Goal: Task Accomplishment & Management: Complete application form

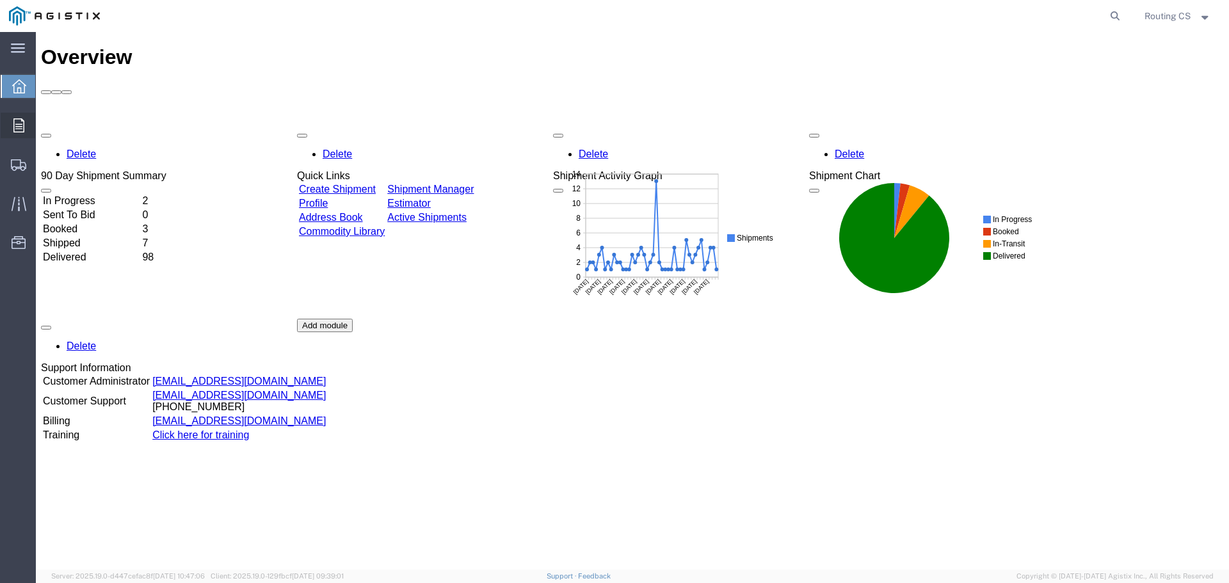
click at [15, 124] on icon at bounding box center [18, 125] width 11 height 14
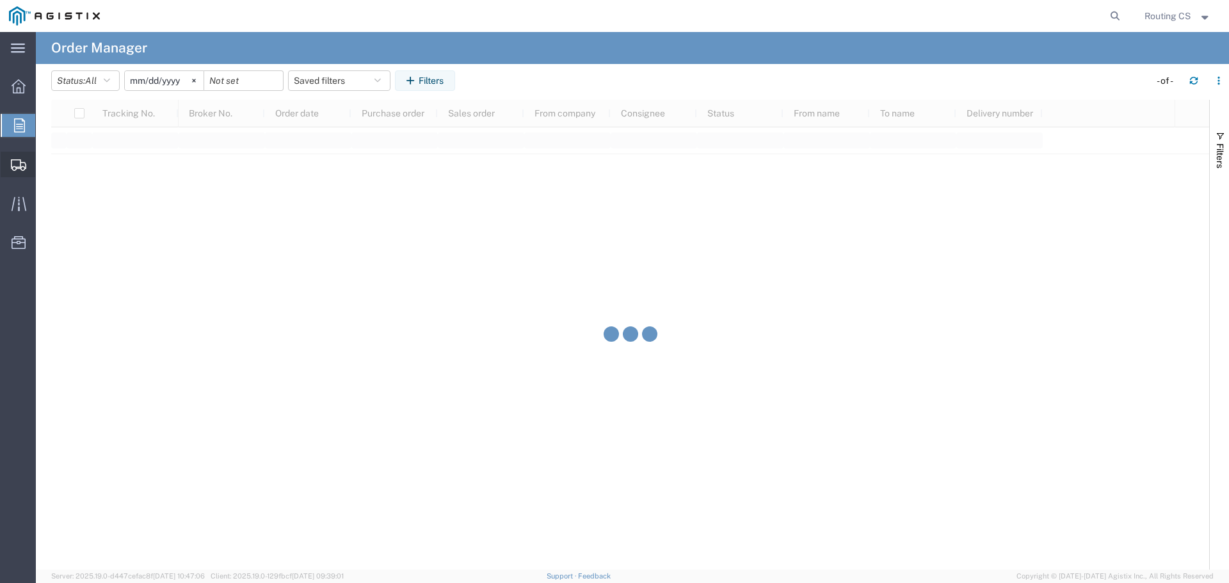
click at [0, 0] on span "Create Shipment" at bounding box center [0, 0] width 0 height 0
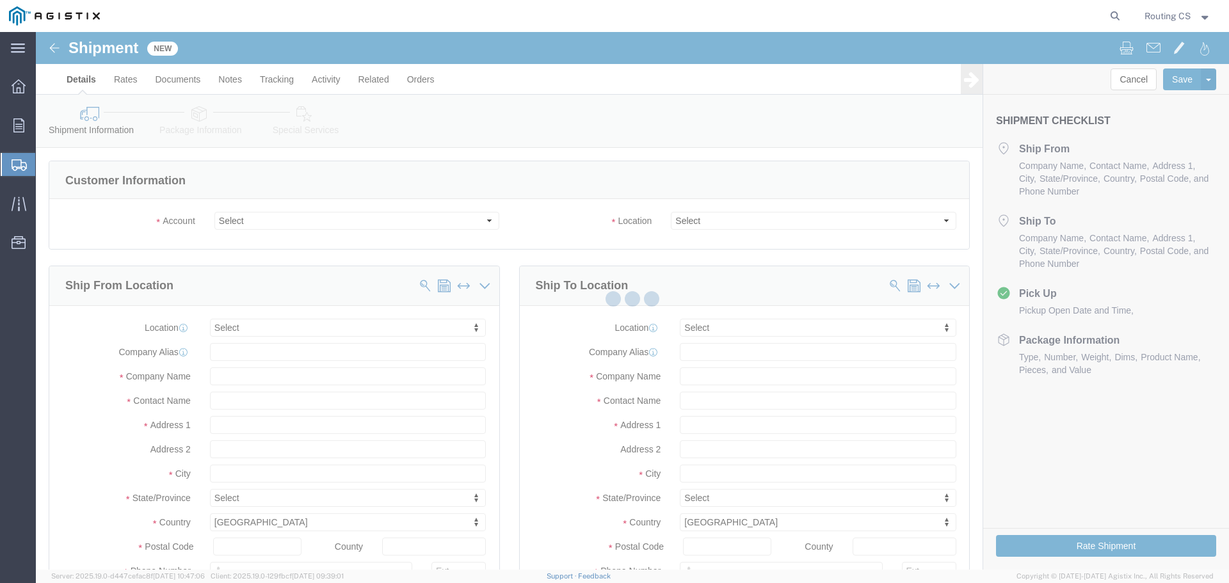
select select
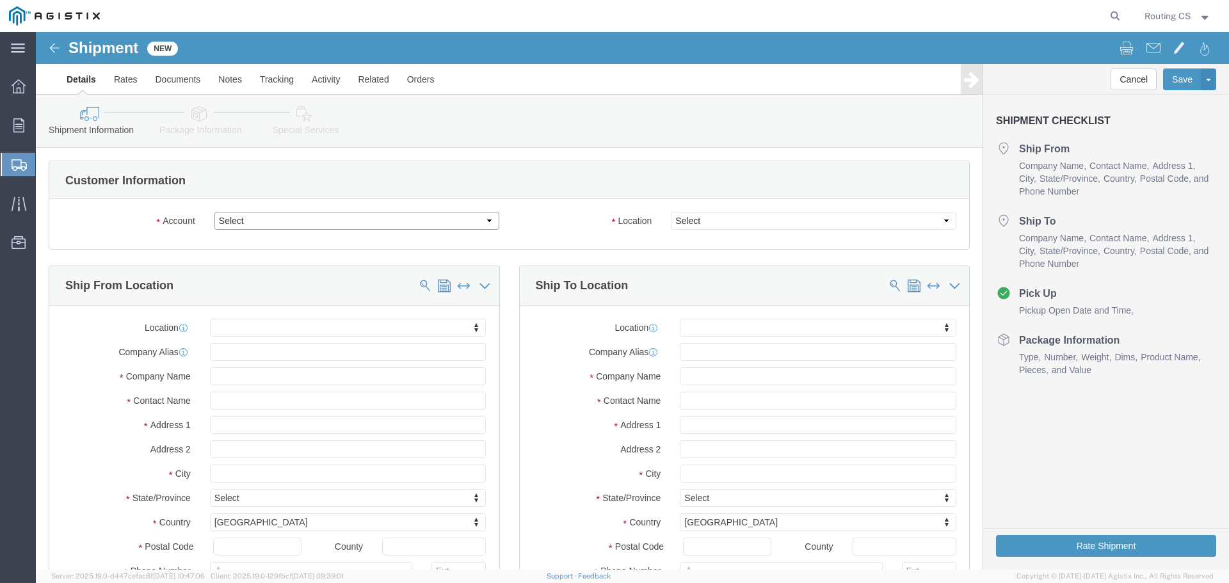
click select "Select Little Giant Ladders PG&E"
select select "9596"
click select "Select Little Giant Ladders PG&E"
select select
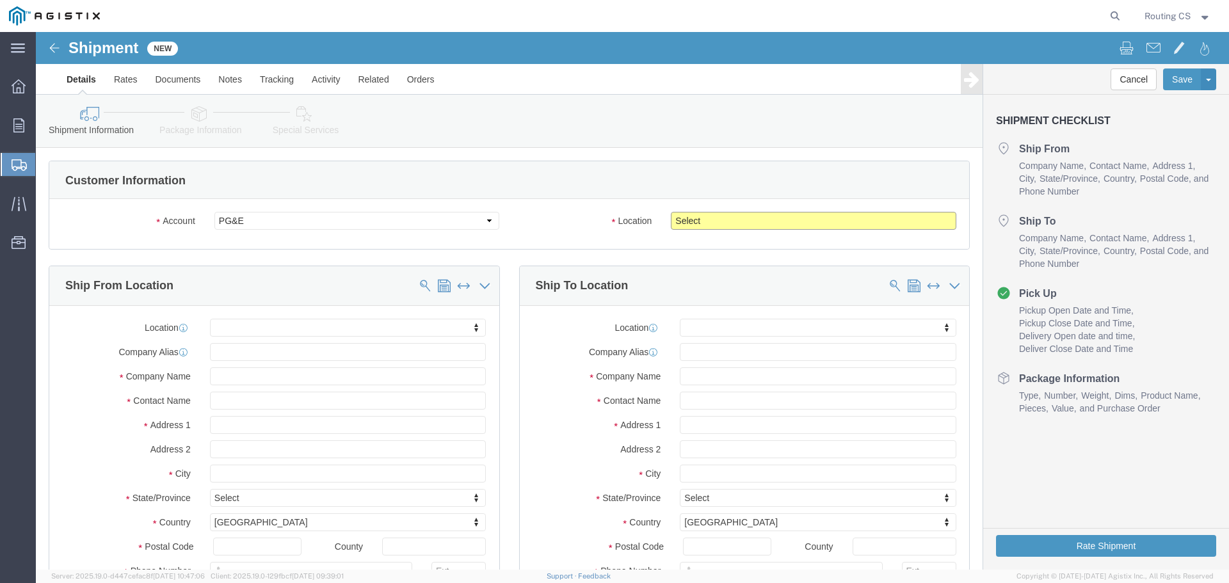
click select "Select All Others [GEOGRAPHIC_DATA] [GEOGRAPHIC_DATA] [GEOGRAPHIC_DATA] [GEOGRA…"
select select "23082"
click select "Select All Others [GEOGRAPHIC_DATA] [GEOGRAPHIC_DATA] [GEOGRAPHIC_DATA] [GEOGRA…"
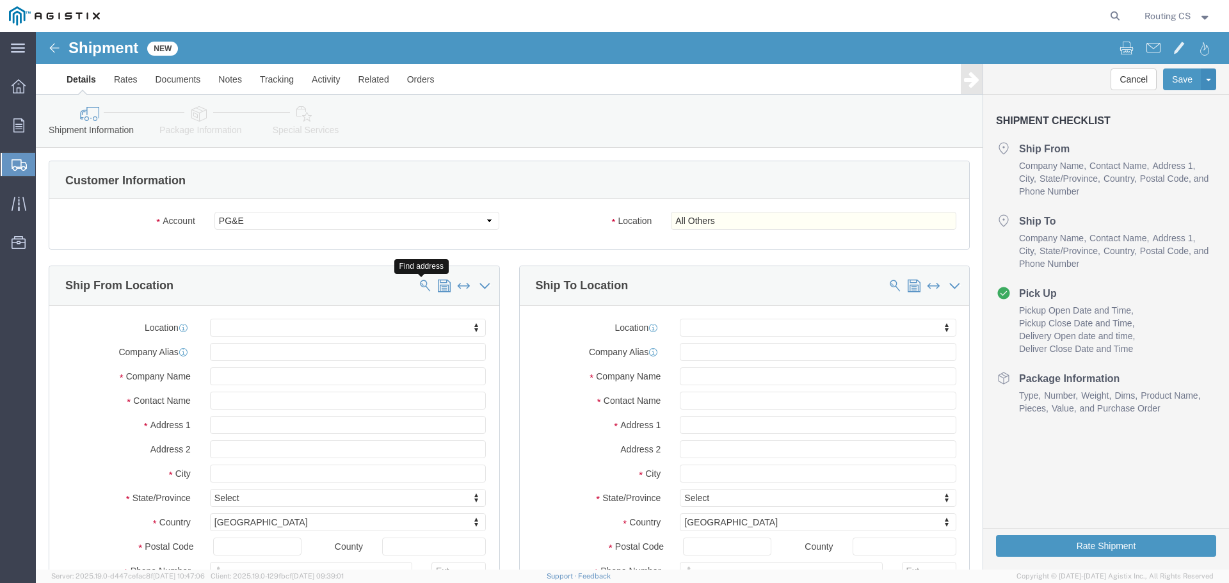
click span
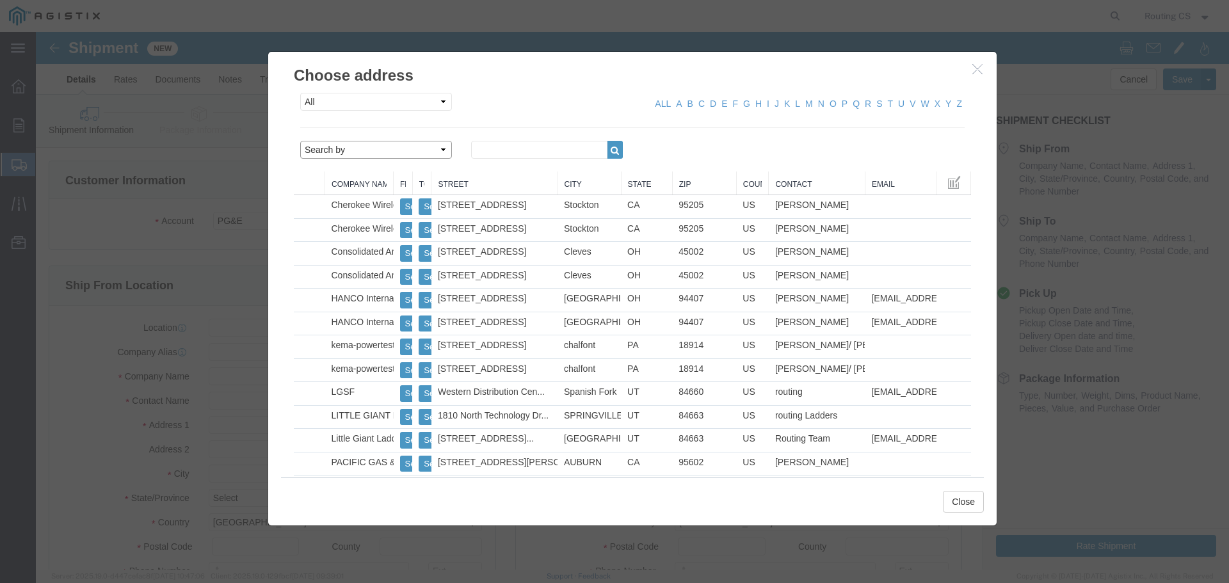
click select "Search by Address Book Name City Company Name Contact Name Country CustomerAlia…"
select select "zip"
click select "Search by Address Book Name City Company Name Contact Name Country CustomerAlia…"
click input "text"
type input "84663"
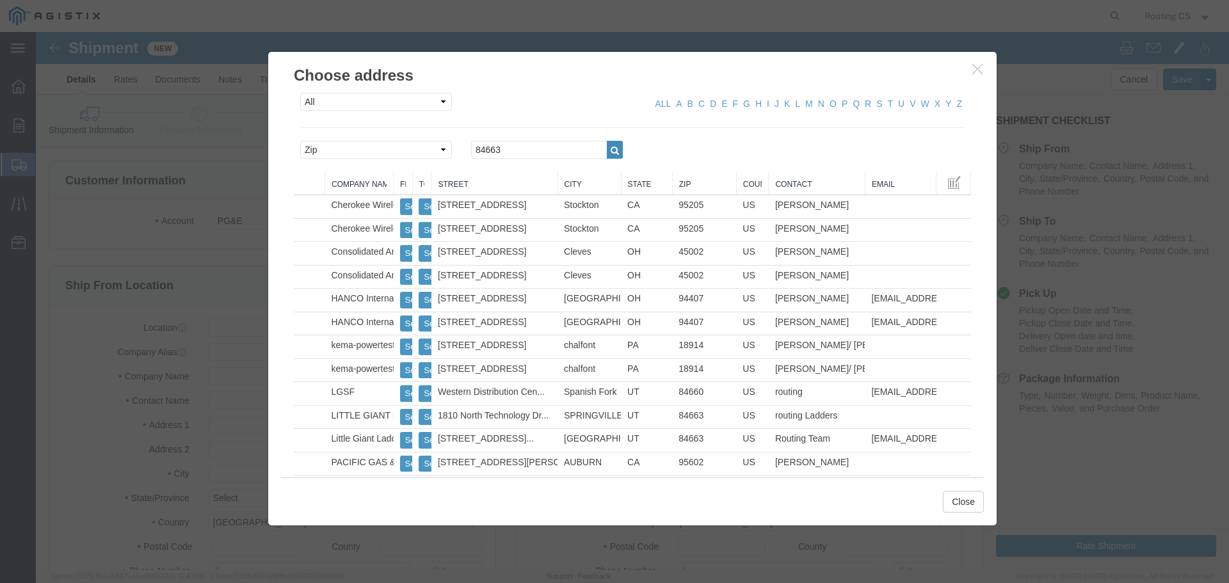
click icon "button"
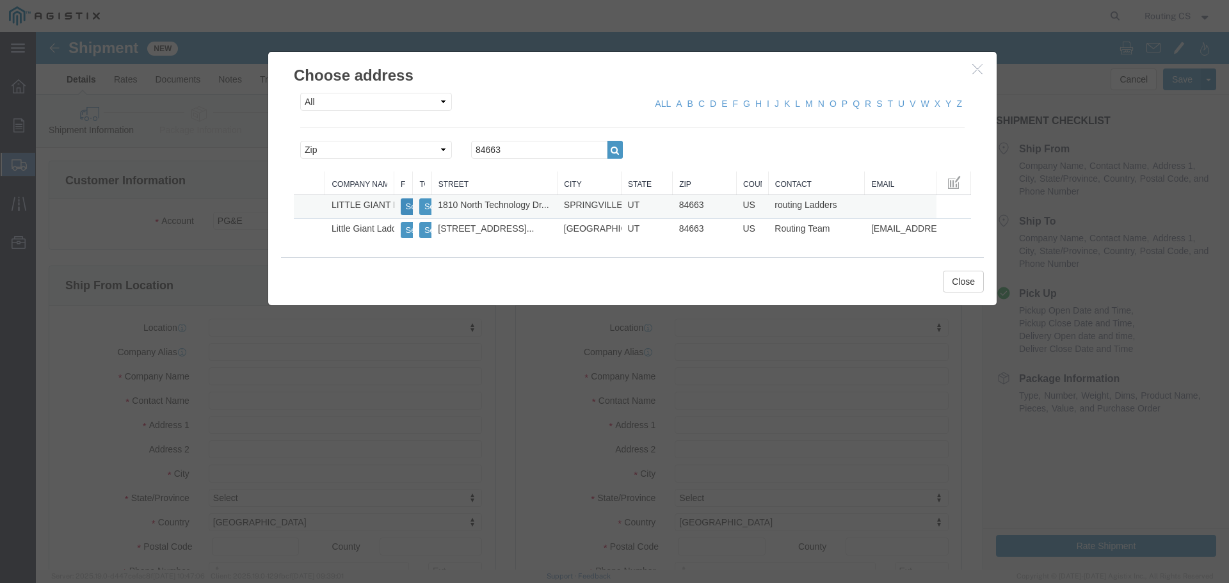
click button "Select"
select select "UT"
drag, startPoint x: 482, startPoint y: 122, endPoint x: 278, endPoint y: 114, distance: 203.7
click div "Search by Address Book Name City Company Name Contact Name Country CustomerAlia…"
type input "94110"
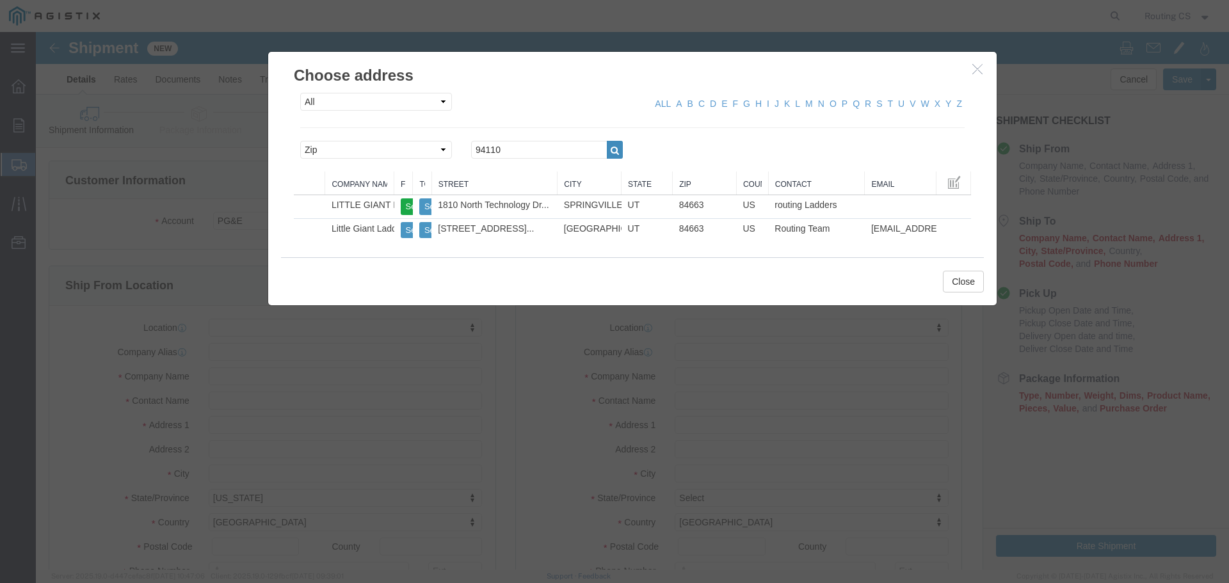
click icon "button"
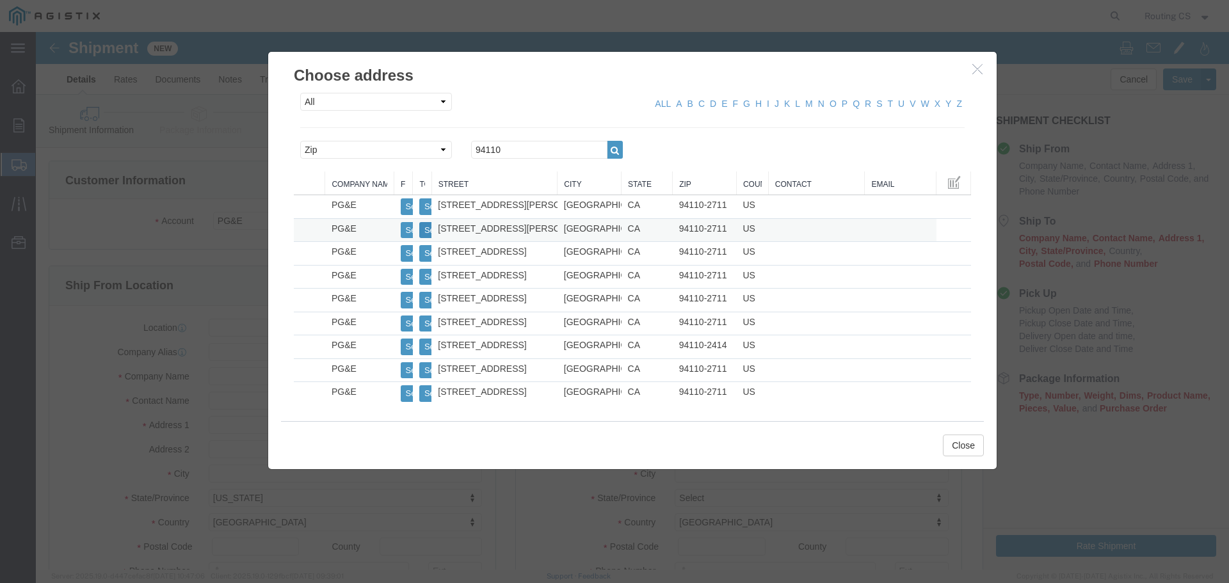
click button "Select"
select select "CA"
click button "Close"
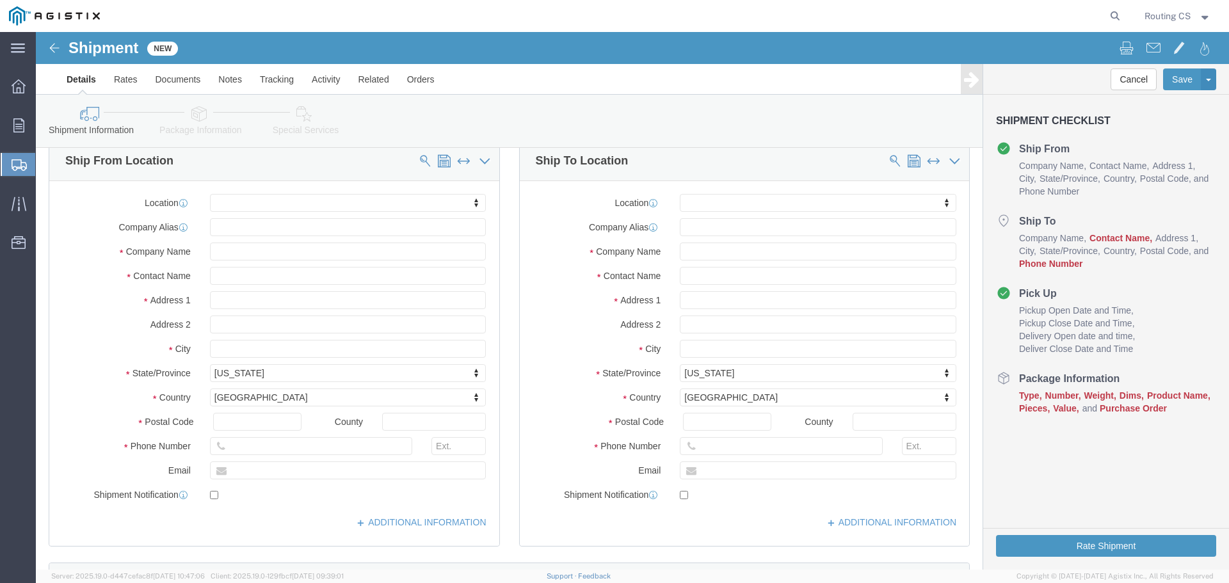
scroll to position [128, 0]
click input "text"
paste input "[PHONE_NUMBER]"
type input "[PHONE_NUMBER]"
click input "text"
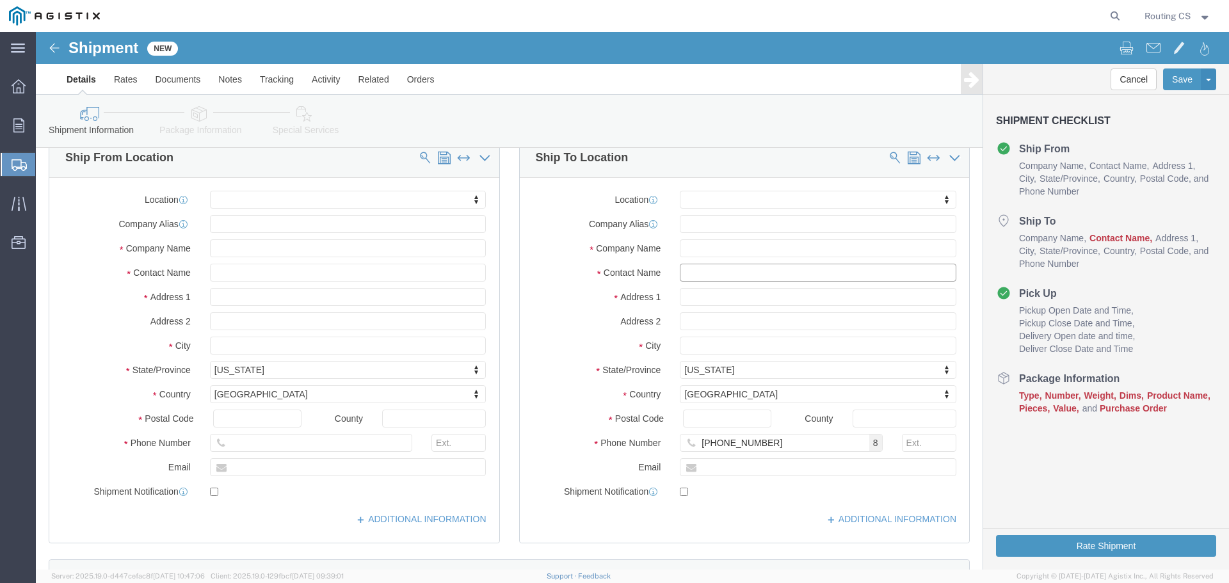
paste input "[PERSON_NAME]"
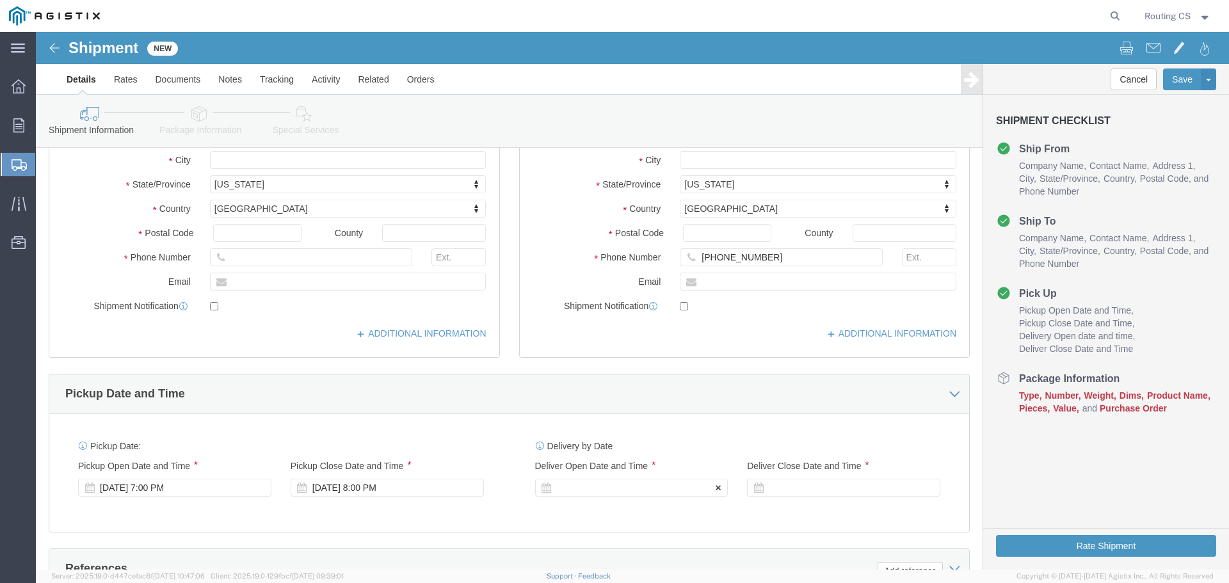
scroll to position [448, 0]
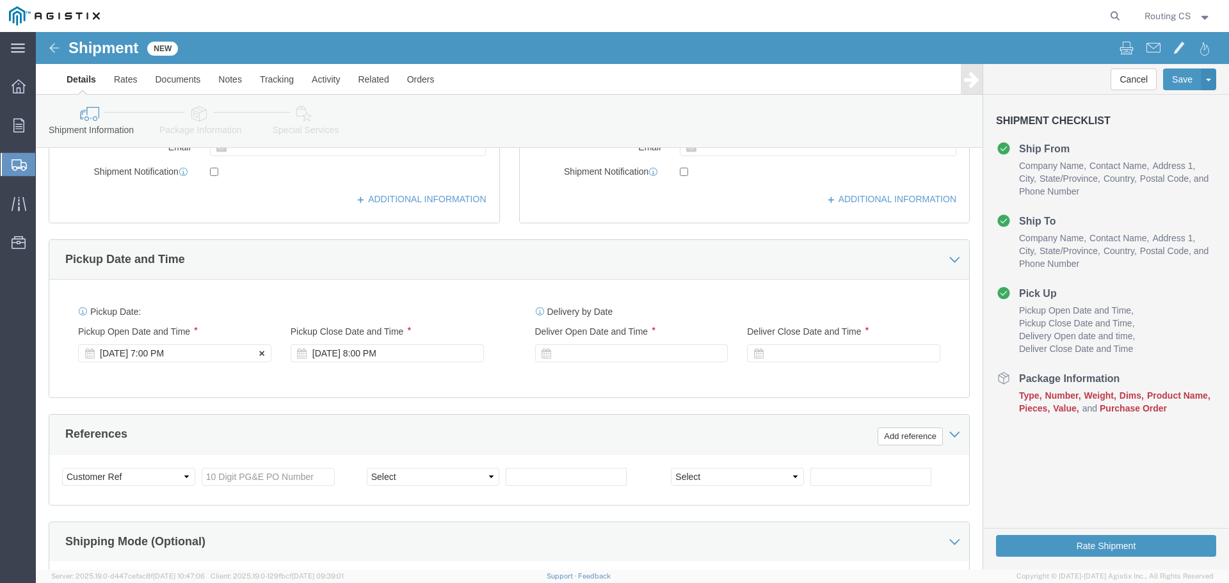
type input "[PERSON_NAME]"
click div "[DATE] 7:00 PM"
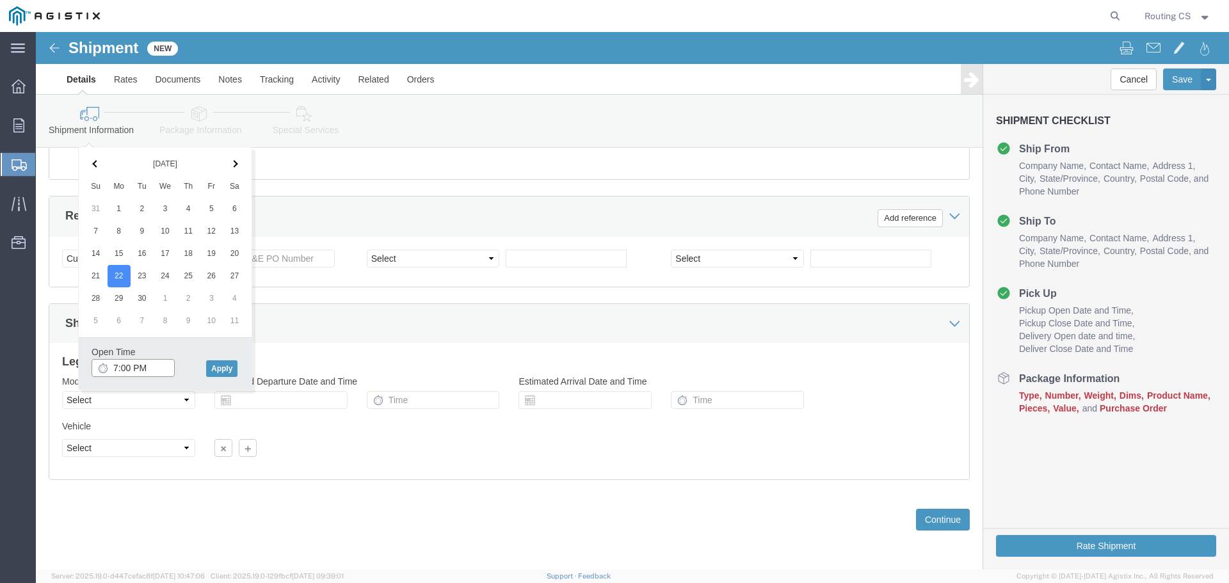
click input "7:00 PM"
click input "8:00 PM"
type input "8:00 am"
click button "Apply"
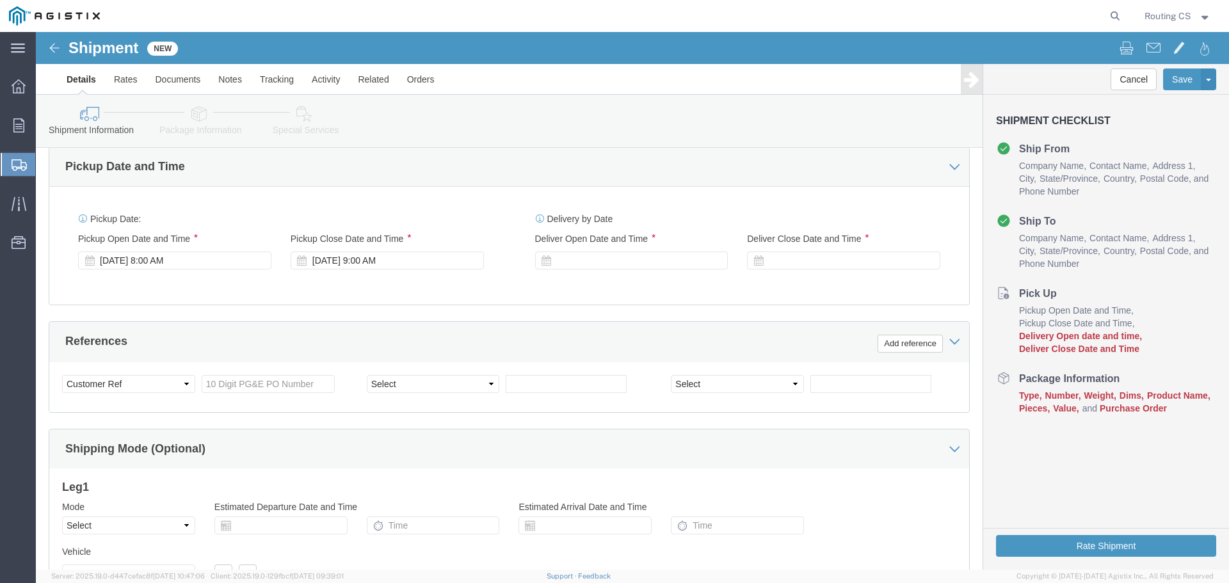
scroll to position [538, 0]
click div "[DATE] 9:00 AM"
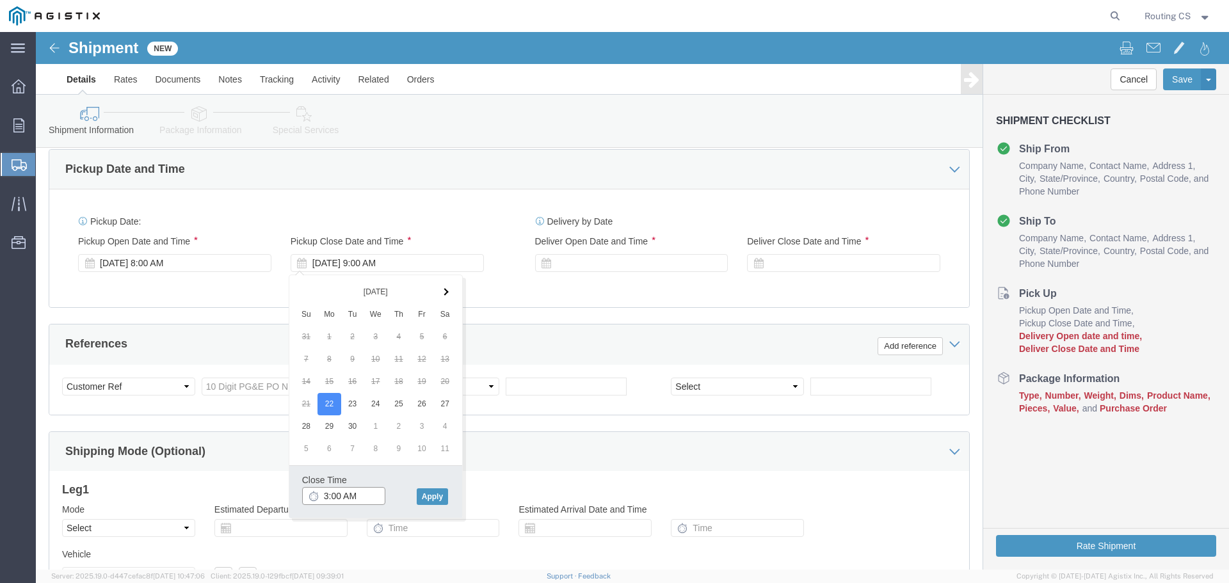
click input "3:00 AM"
type input "3:00 pm"
click button "Apply"
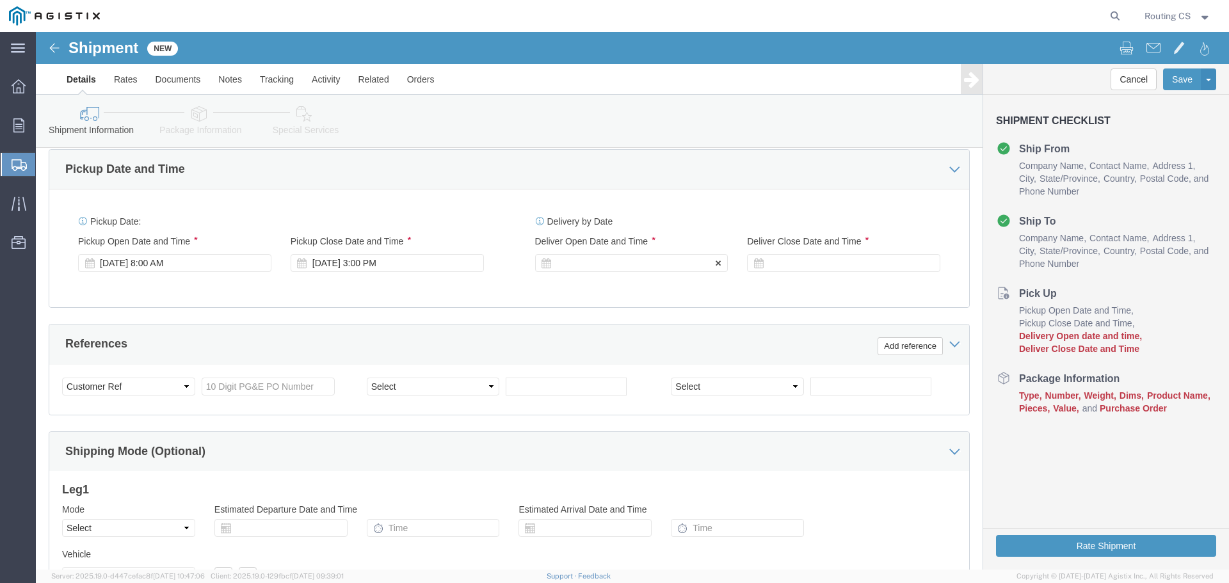
click div
click input "4:00 PM"
click input "8:00 PM"
type input "8:00 am"
click button "Apply"
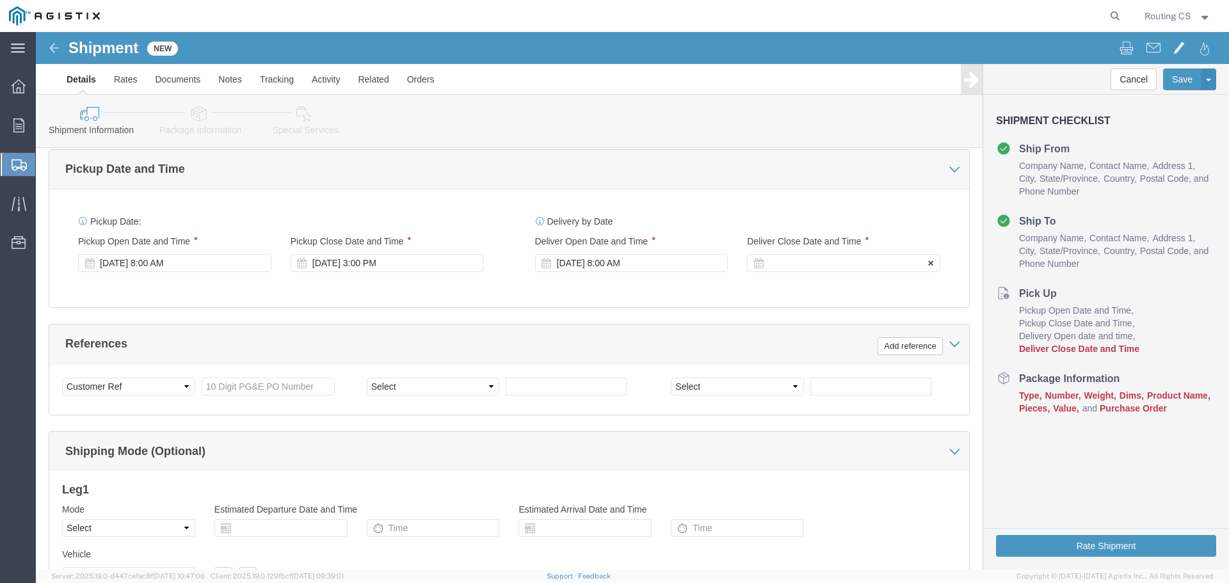
click div
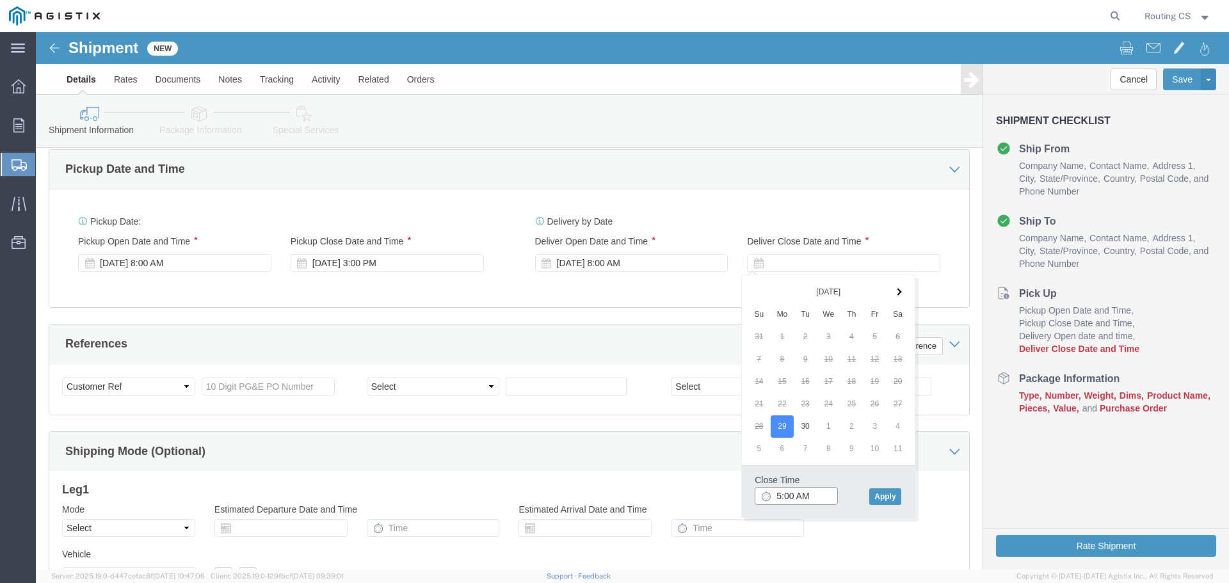
click input "5:00 AM"
type input "5:00 pm"
click button "Apply"
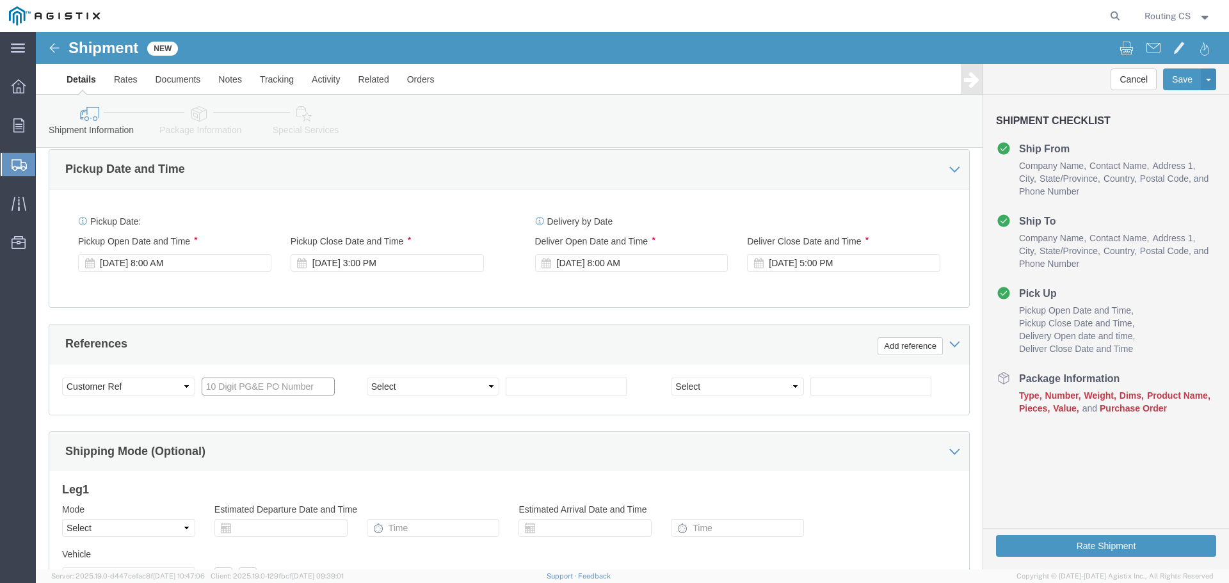
click input "text"
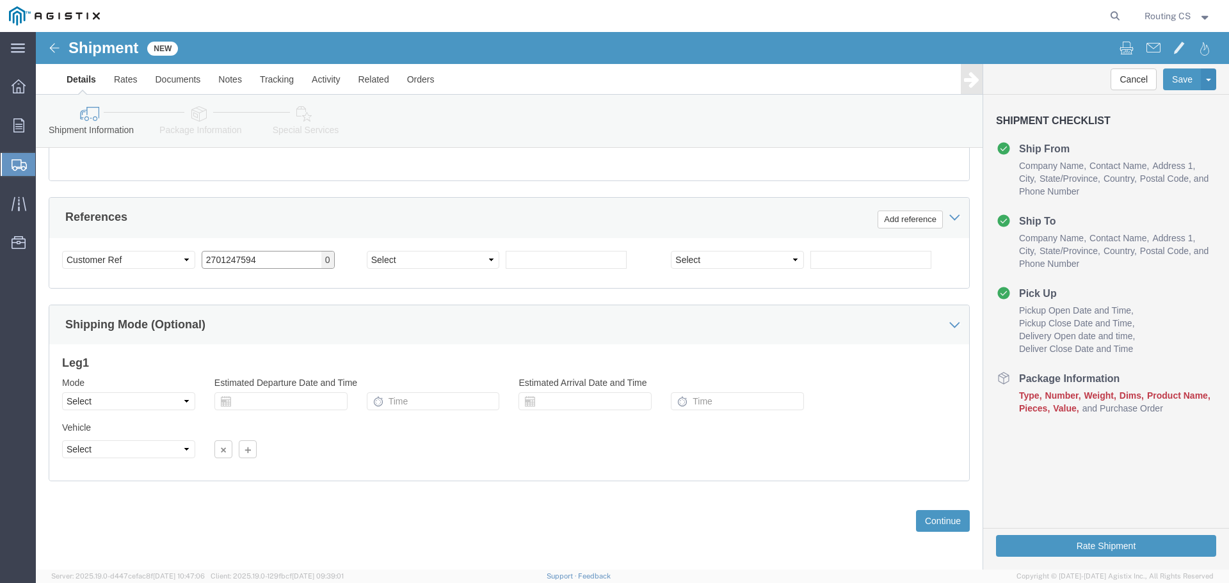
scroll to position [666, 0]
type input "2701247594"
click select "Select Air Less than Truckload Multi-Leg Ocean Freight Rail Small Parcel Truckl…"
select select "LTL"
click select "Select Air Less than Truckload Multi-Leg Ocean Freight Rail Small Parcel Truckl…"
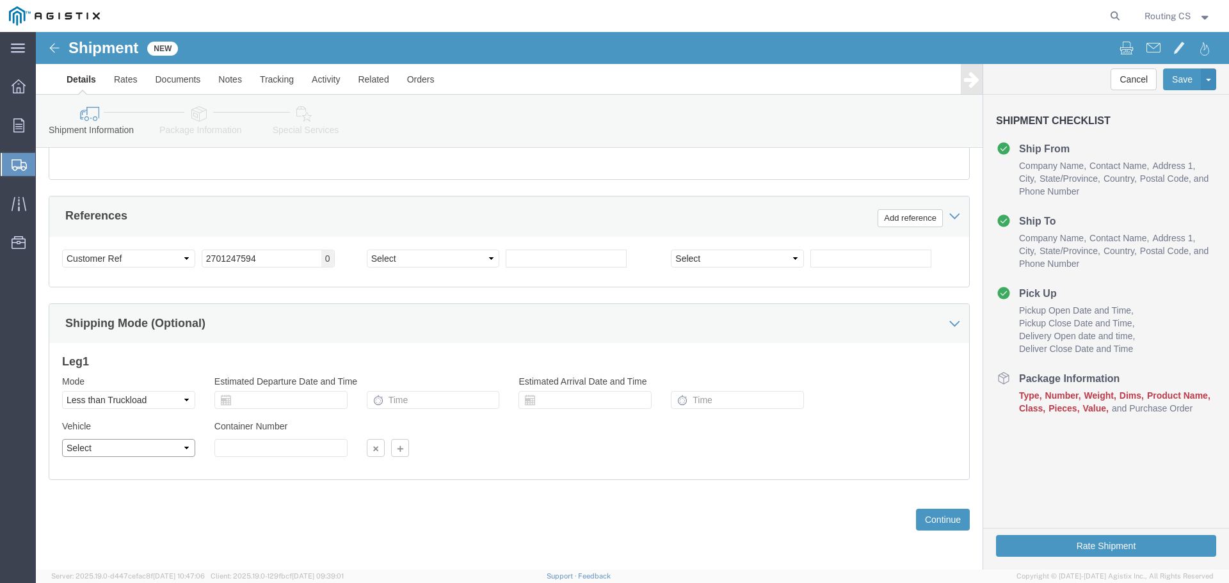
click select "Select Straight Truck"
select select "STTR"
click select "Select Straight Truck"
click button "Continue"
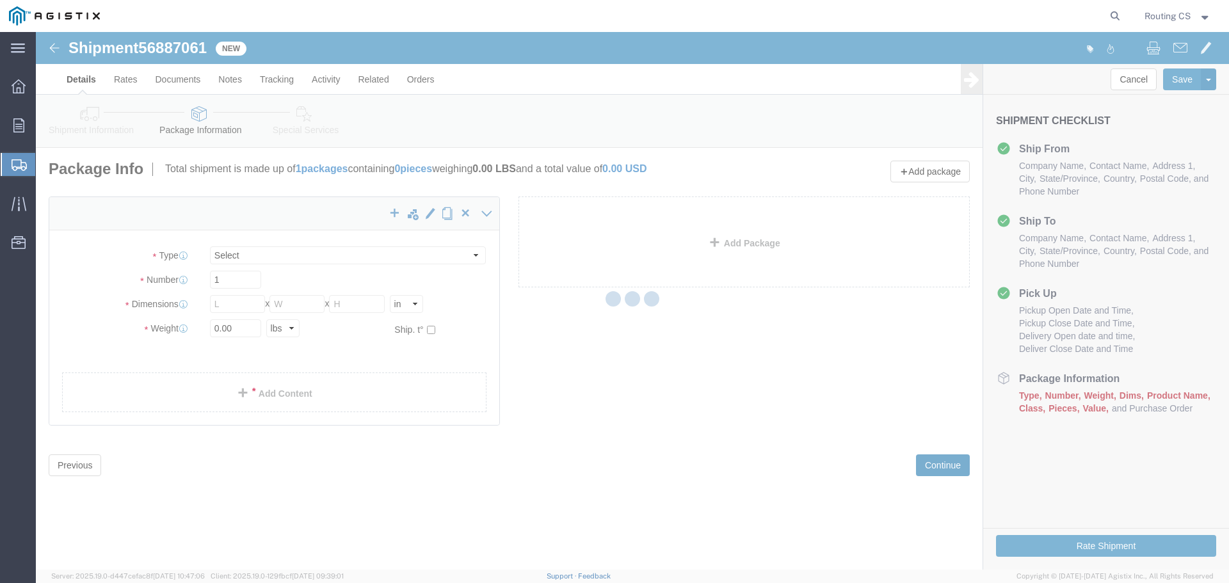
select select "CBOX"
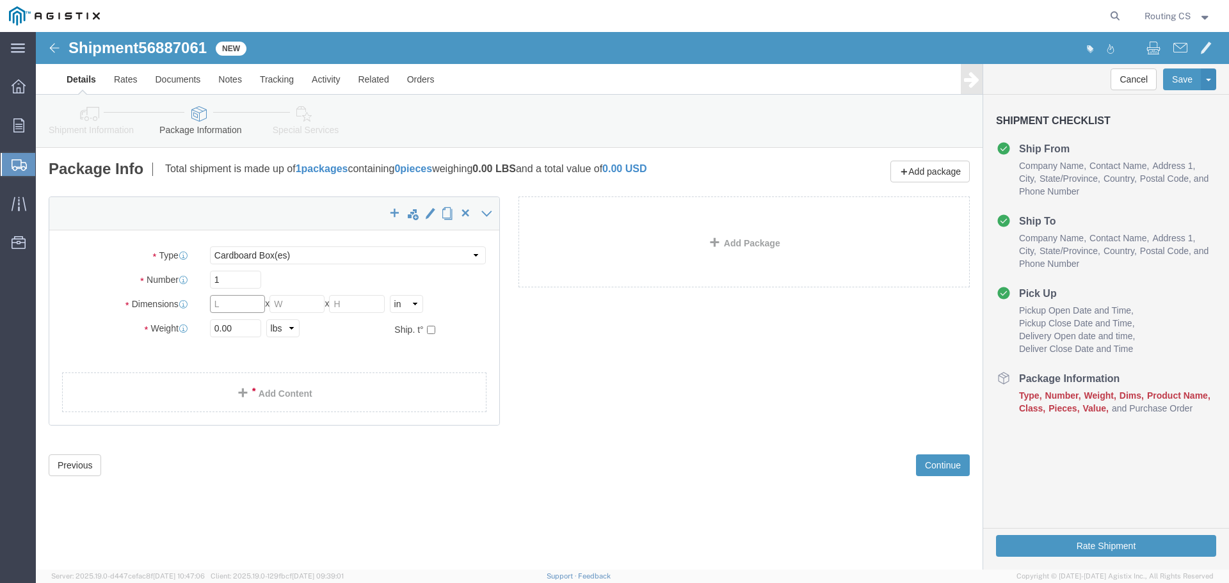
click input "text"
type input "152"
type input "23"
type input "7"
drag, startPoint x: 182, startPoint y: 293, endPoint x: 175, endPoint y: 293, distance: 7.0
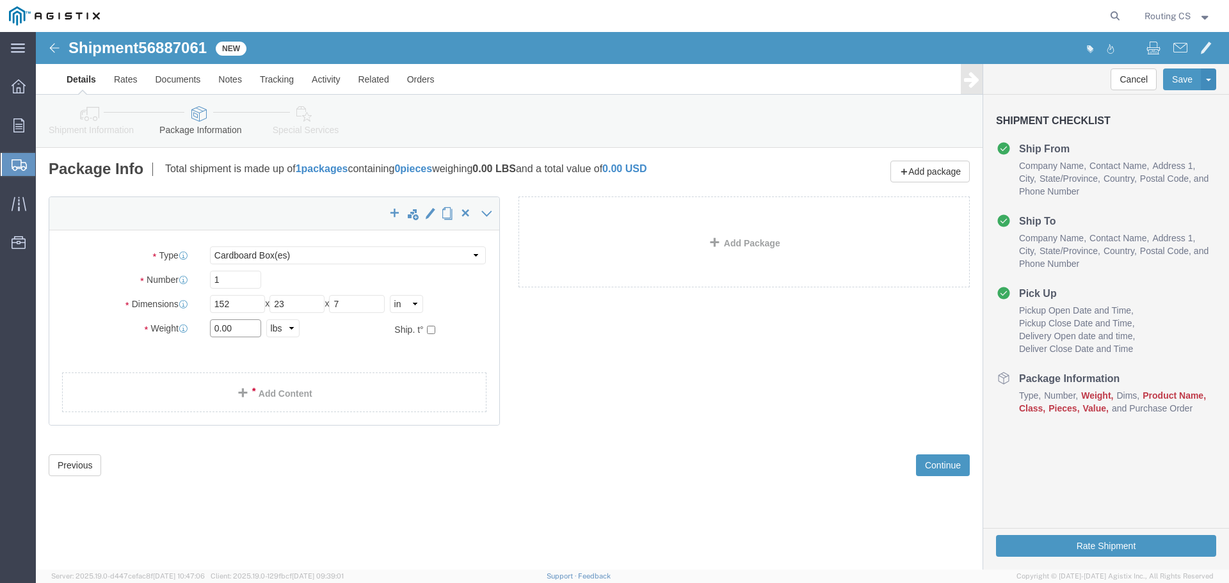
click input "0.00"
type input "61.00"
click span
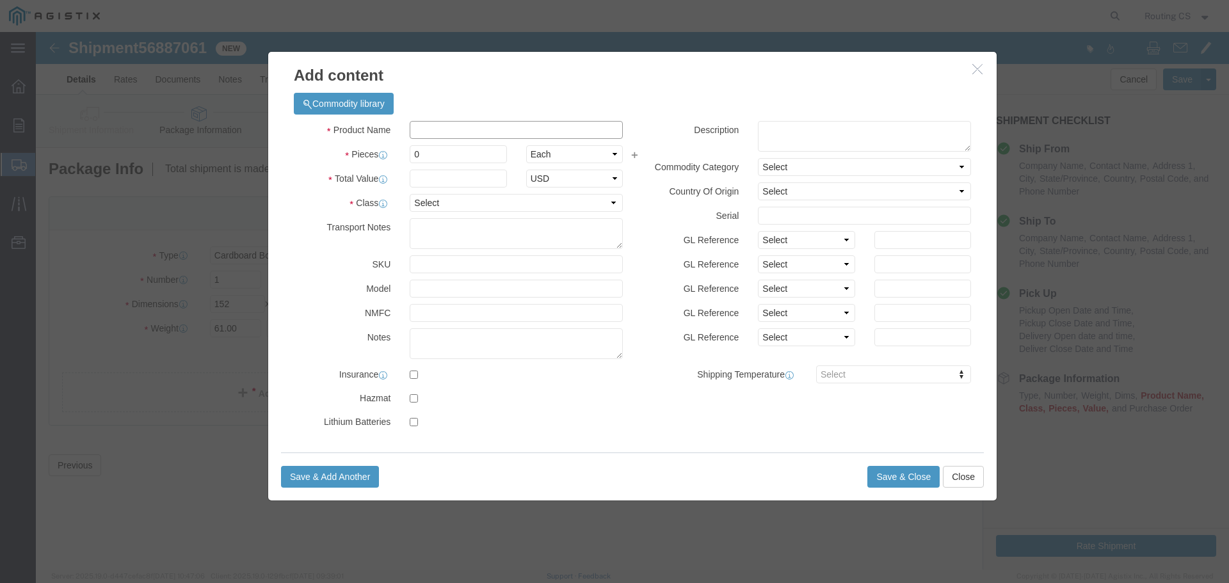
click input "text"
type input "Ladder"
drag, startPoint x: 387, startPoint y: 120, endPoint x: 326, endPoint y: 119, distance: 61.5
click div "Pieces 0 Select Bag Barrels 100Board Feet Bottle Box Blister Pack Carats Can Ca…"
type input "1"
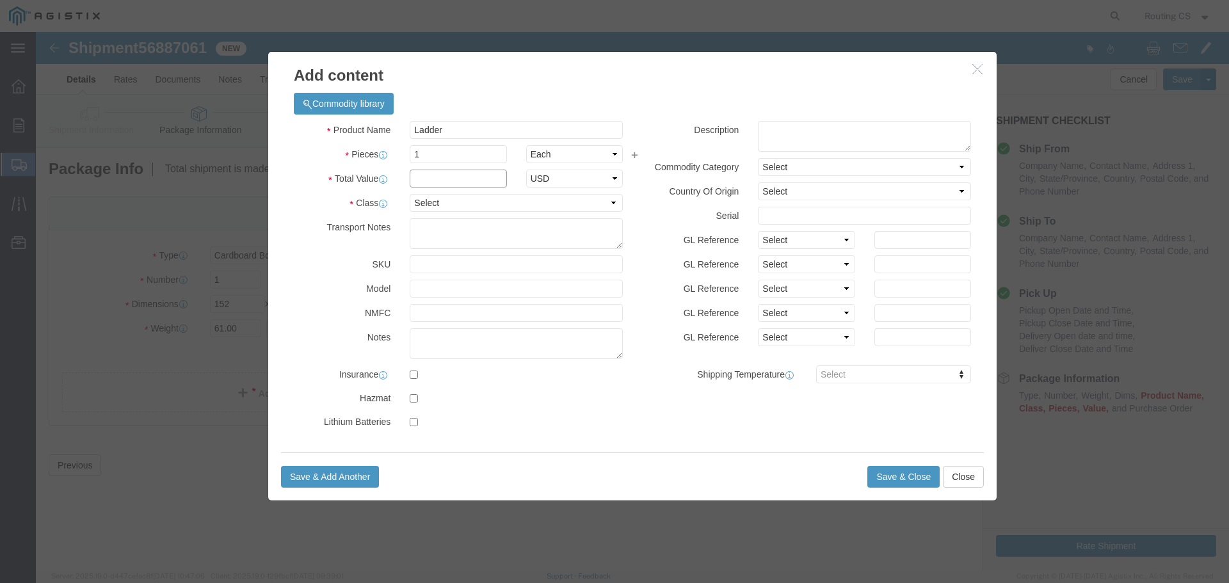
click input "text"
type input "519"
click select "Select 50 55 60 65 70 85 92.5 100 125 175 250 300 400"
select select "250"
click select "Select 50 55 60 65 70 85 92.5 100 125 175 250 300 400"
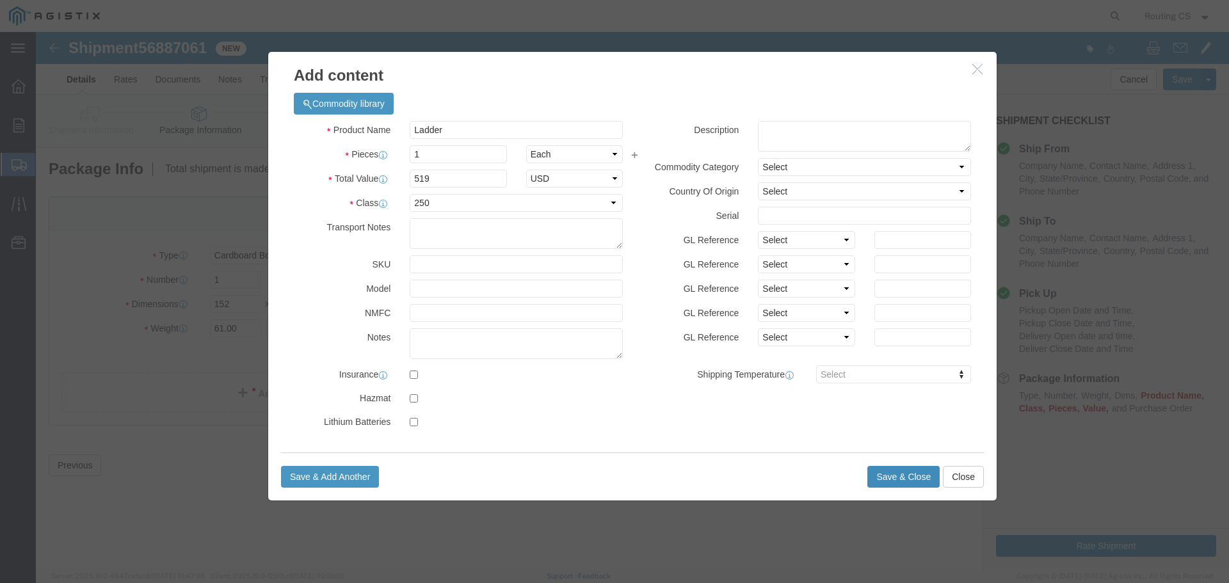
click button "Save & Close"
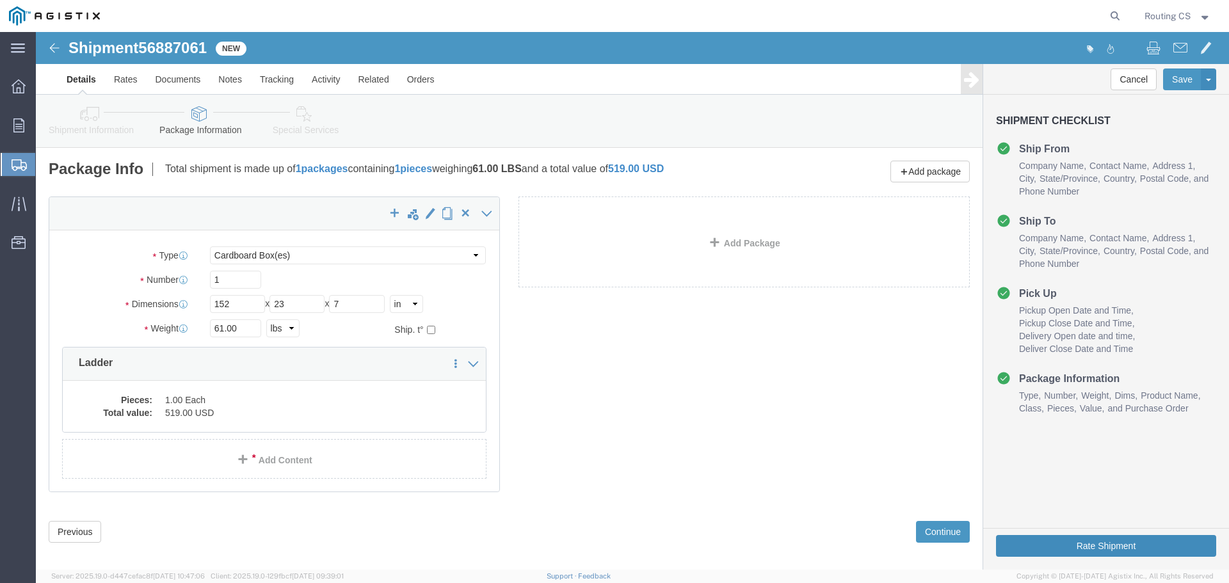
click button "Rate Shipment"
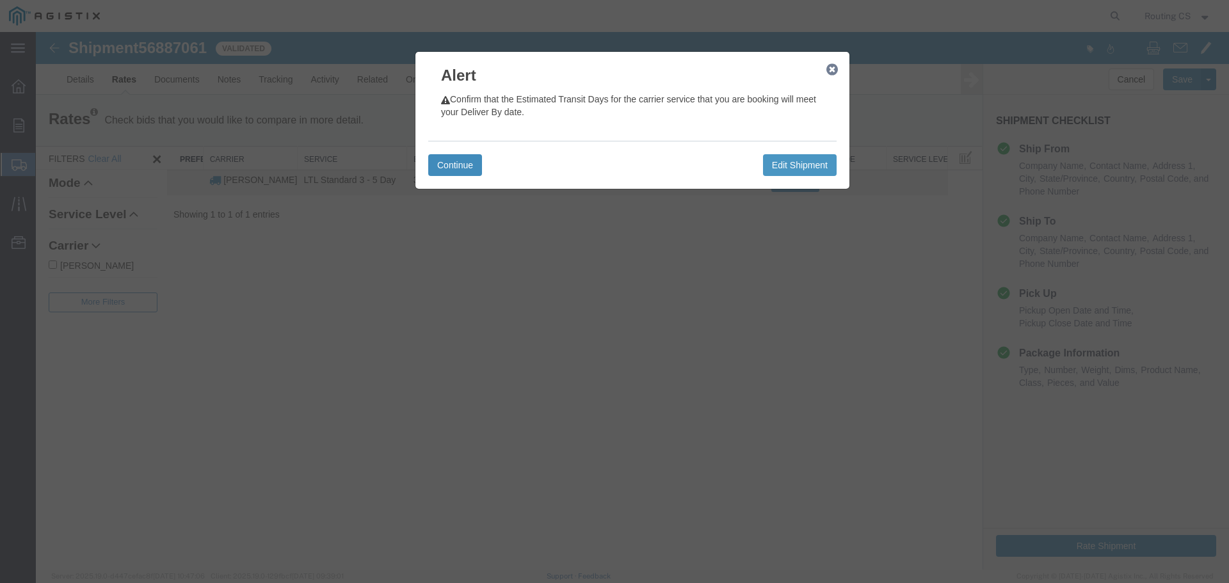
click at [442, 169] on button "Continue" at bounding box center [455, 165] width 54 height 22
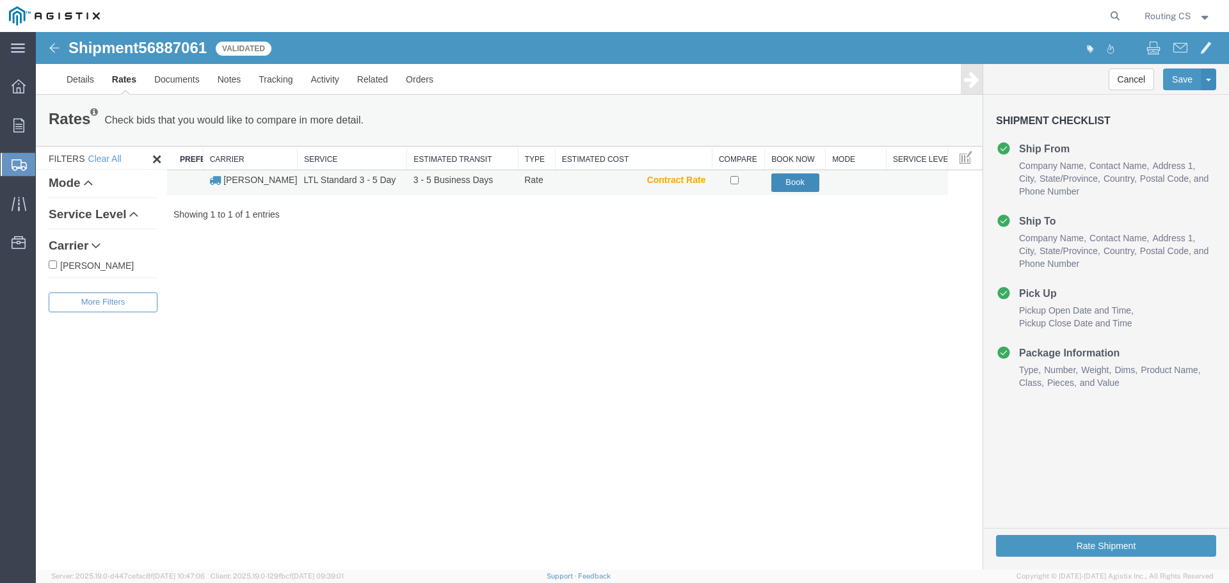
click at [790, 186] on button "Book" at bounding box center [795, 182] width 48 height 19
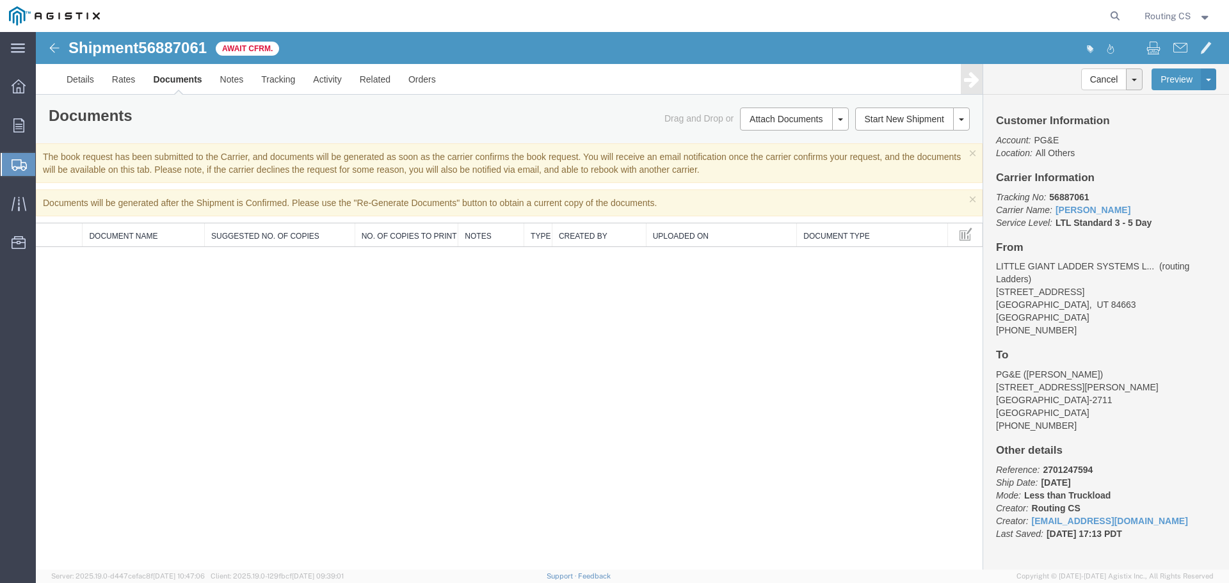
click at [0, 0] on span "Create Shipment" at bounding box center [0, 0] width 0 height 0
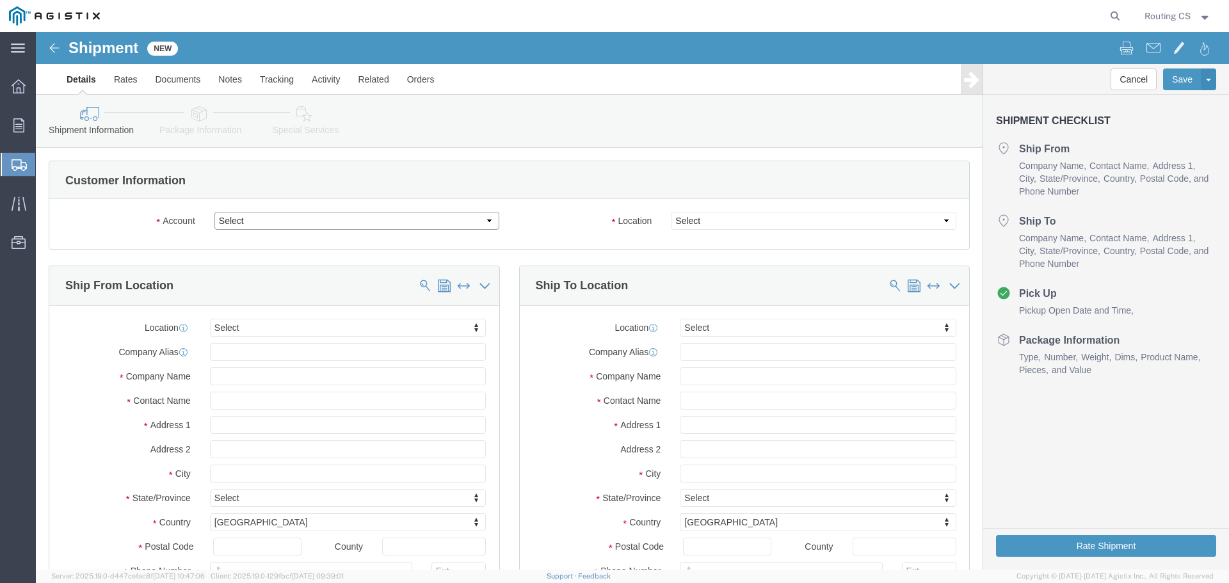
click select "Select Little Giant Ladders PG&E"
select select "9596"
click select "Select Little Giant Ladders PG&E"
select select
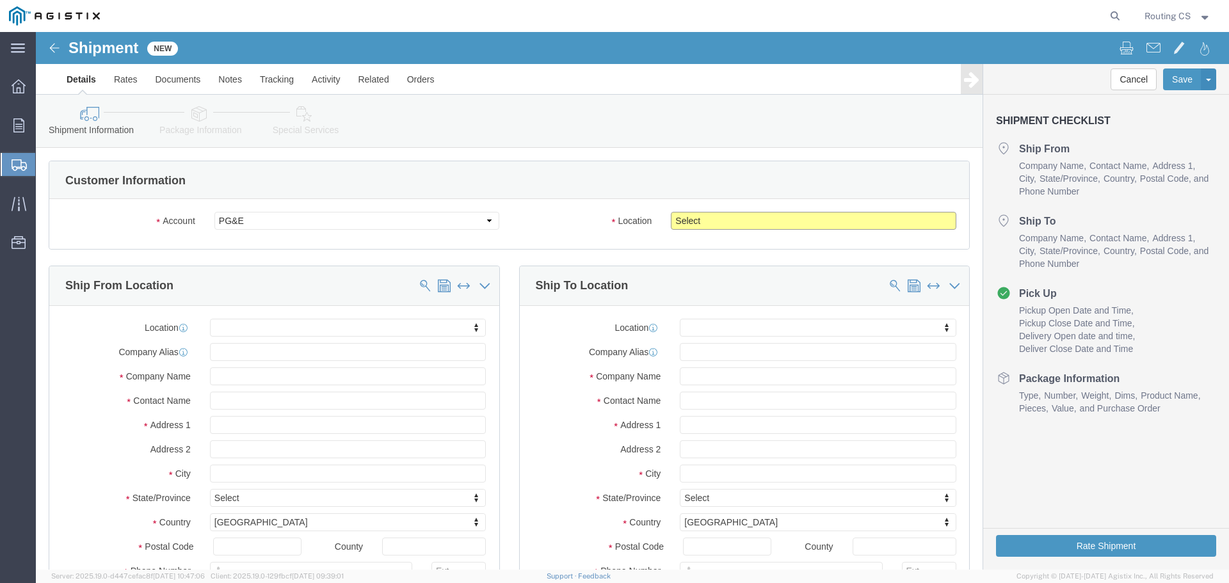
click select "Select All Others [GEOGRAPHIC_DATA] [GEOGRAPHIC_DATA] [GEOGRAPHIC_DATA] [GEOGRA…"
select select "23082"
click select "Select All Others [GEOGRAPHIC_DATA] [GEOGRAPHIC_DATA] [GEOGRAPHIC_DATA] [GEOGRA…"
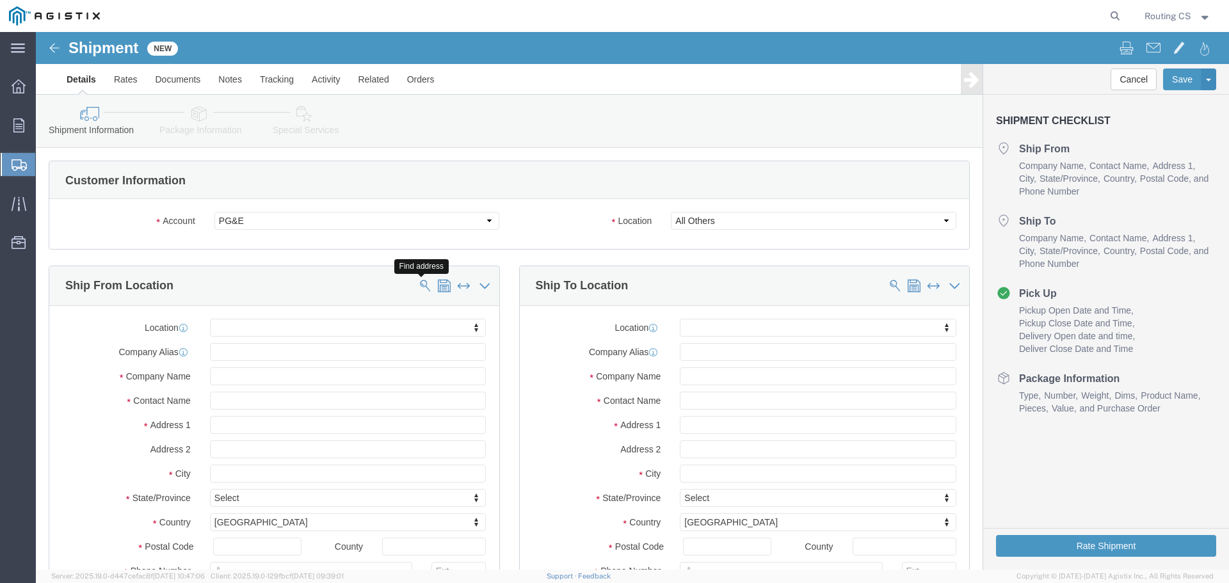
click span
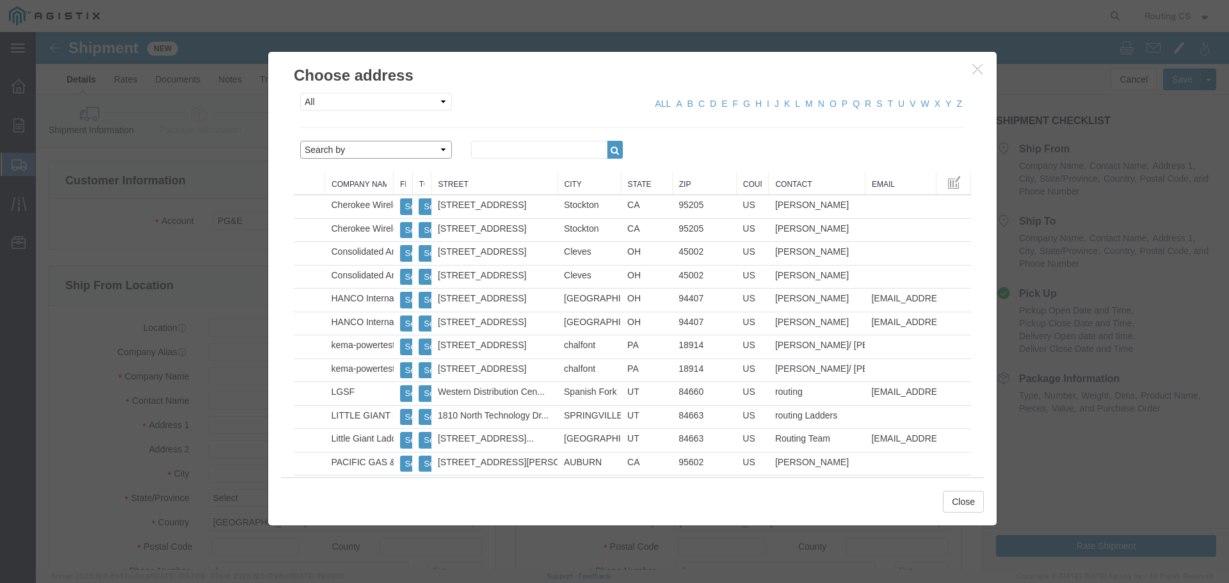
click select "Search by Address Book Name City Company Name Contact Name Country CustomerAlia…"
select select "zip"
click select "Search by Address Book Name City Company Name Contact Name Country CustomerAlia…"
click input "text"
type input "84663"
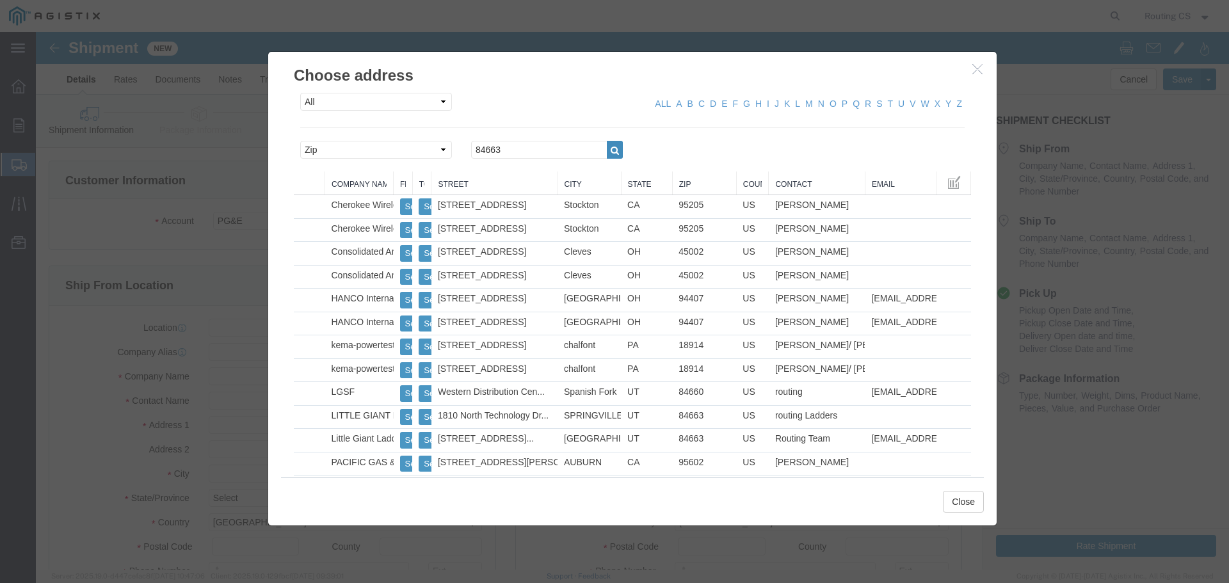
click icon "button"
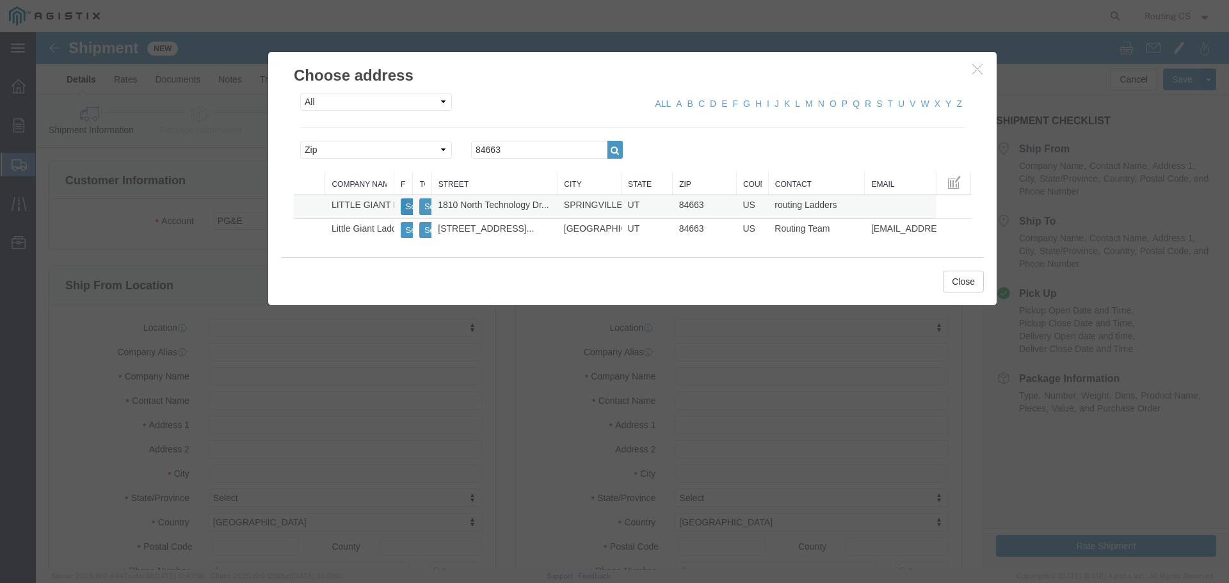
click button "Select"
select select "UT"
drag, startPoint x: 471, startPoint y: 113, endPoint x: 385, endPoint y: 113, distance: 85.1
click div "Search by Address Book Name City Company Name Contact Name Country CustomerAlia…"
type input "95204"
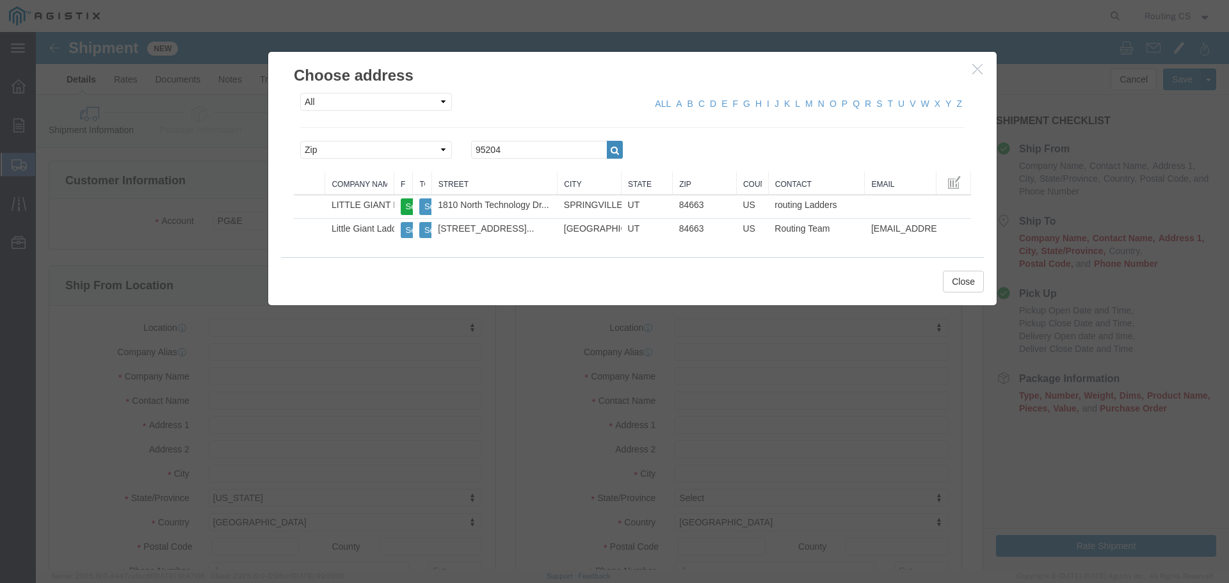
click icon "button"
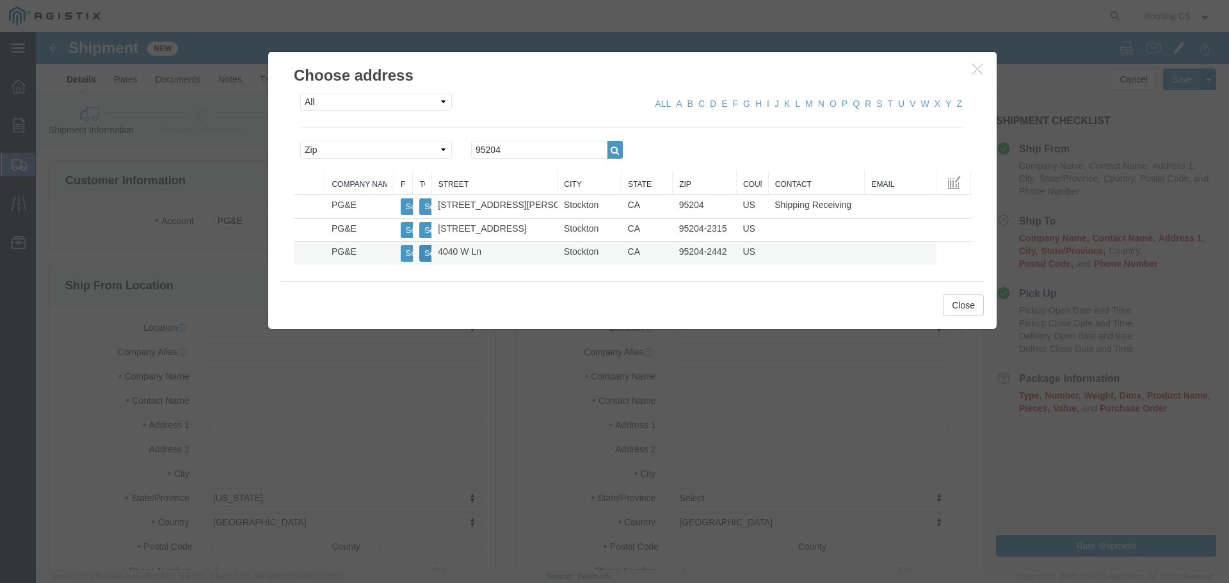
click button "Select"
select select "CA"
click button "Close"
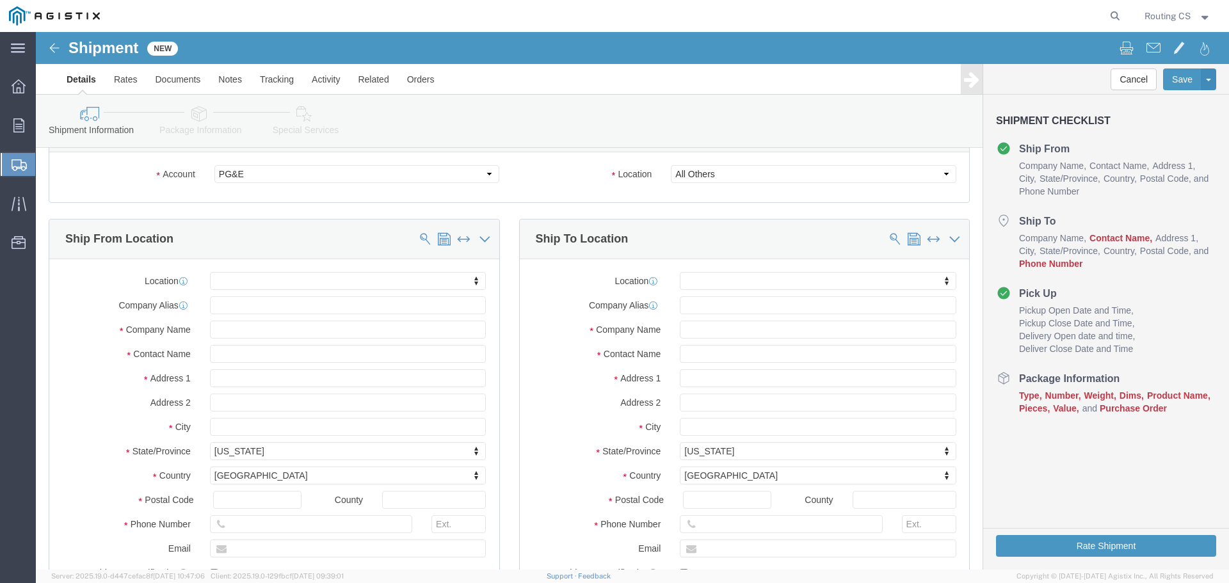
scroll to position [64, 0]
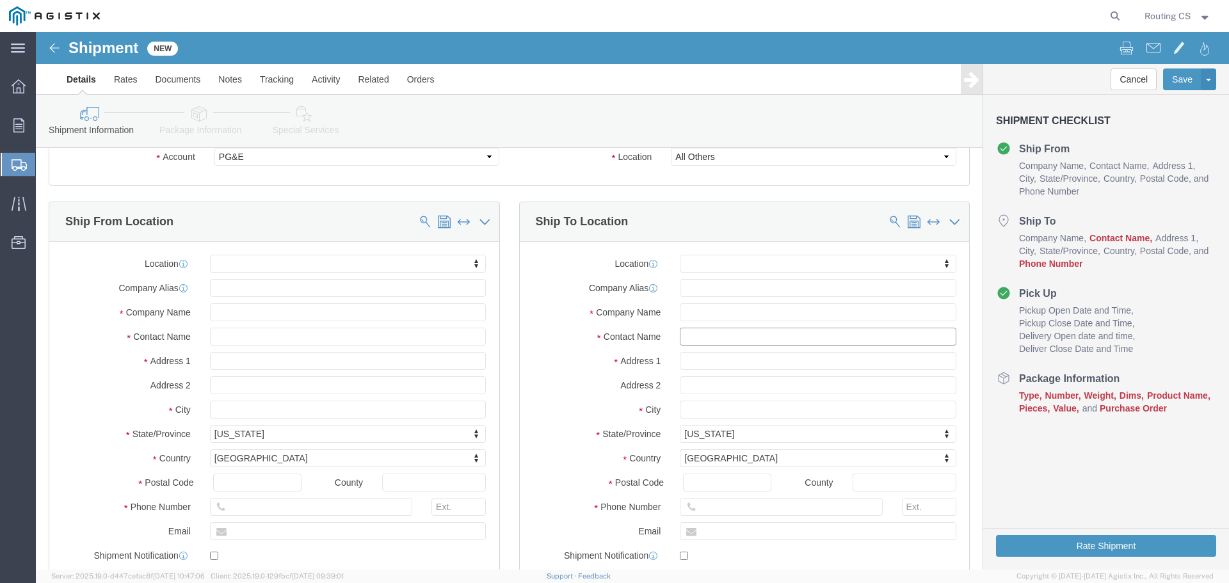
click input "text"
paste input "[PHONE_NUMBER]"
type input "[PHONE_NUMBER]"
click input "text"
paste input "[PHONE_NUMBER]"
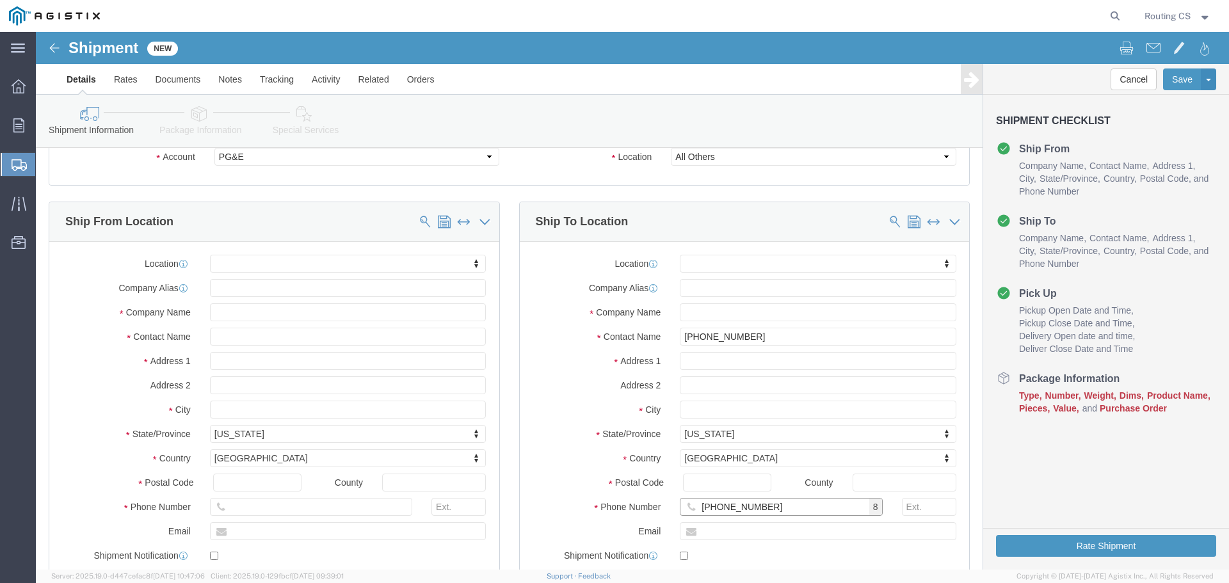
type input "[PHONE_NUMBER]"
drag, startPoint x: 719, startPoint y: 302, endPoint x: 562, endPoint y: 302, distance: 156.8
click div "Contact Name [PHONE_NUMBER]"
paste input "[PERSON_NAME]"
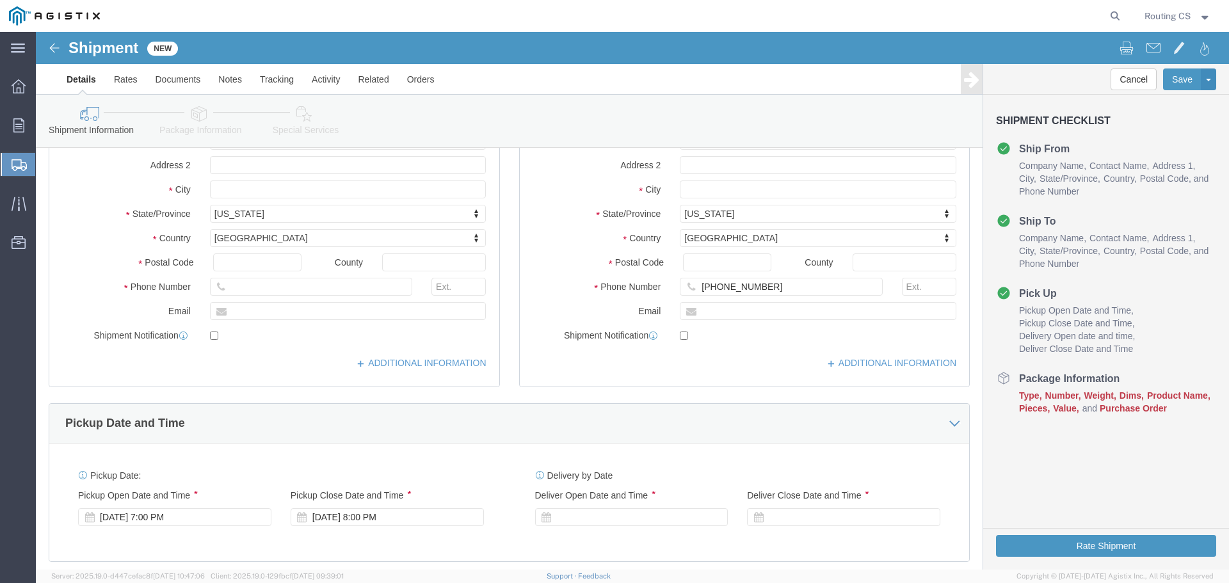
scroll to position [320, 0]
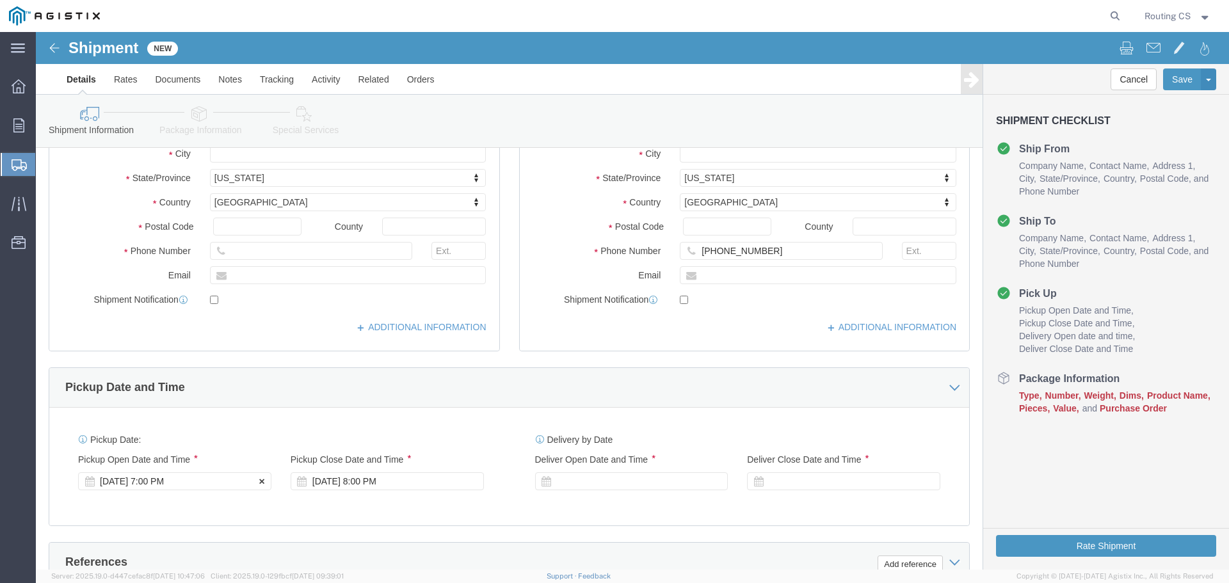
type input "[PERSON_NAME]"
click div "[DATE] 7:00 PM"
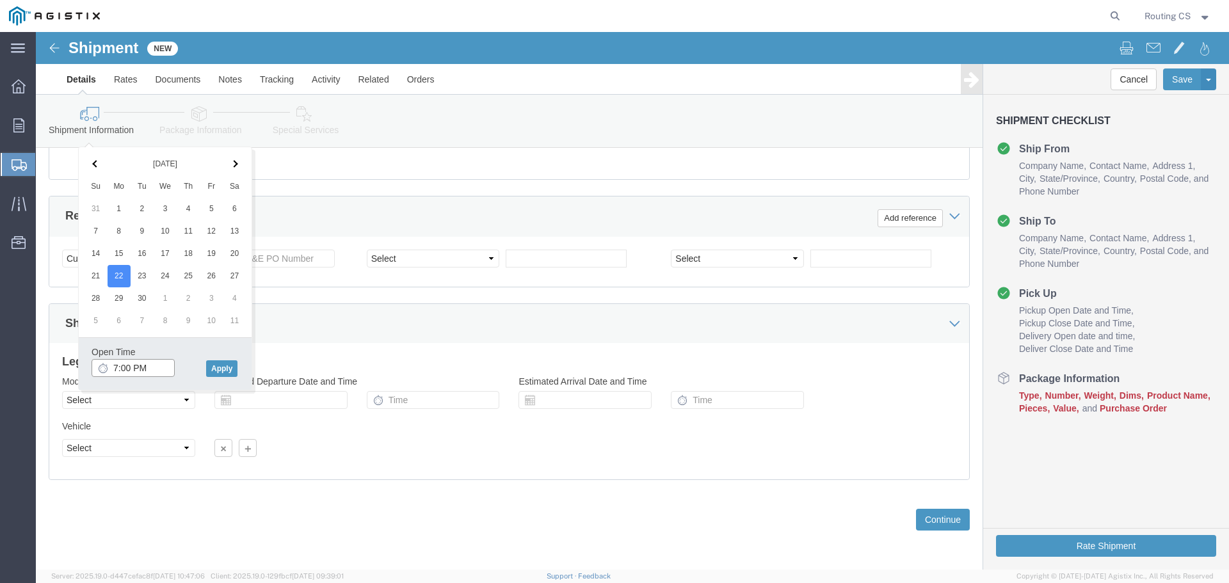
click input "7:00 PM"
click input "8:00 PM"
type input "8:00 am"
click button "Apply"
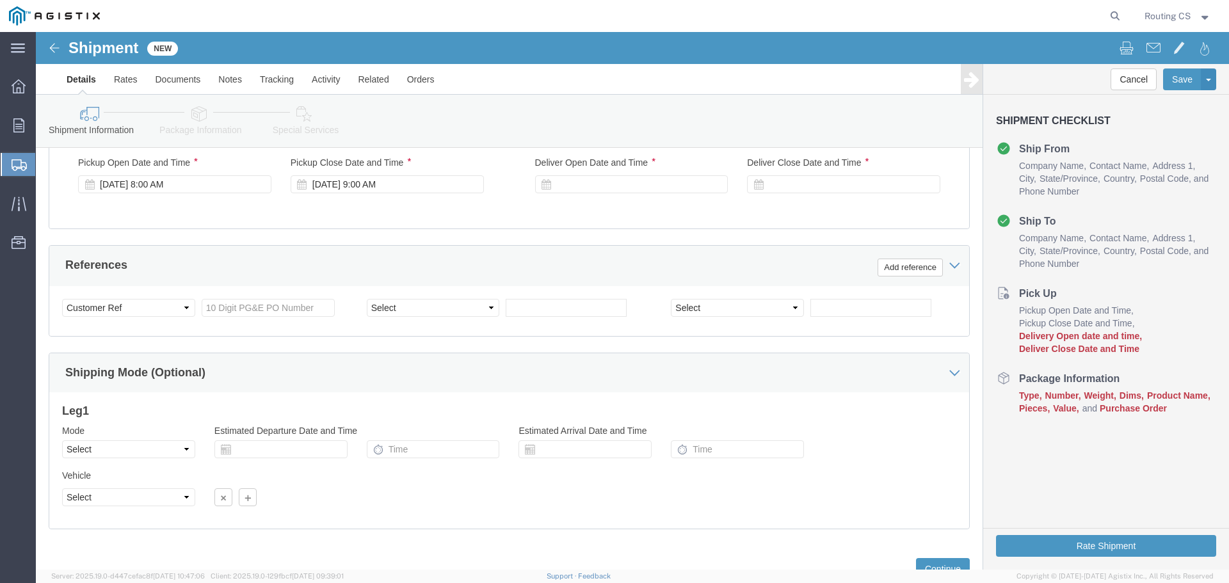
scroll to position [538, 0]
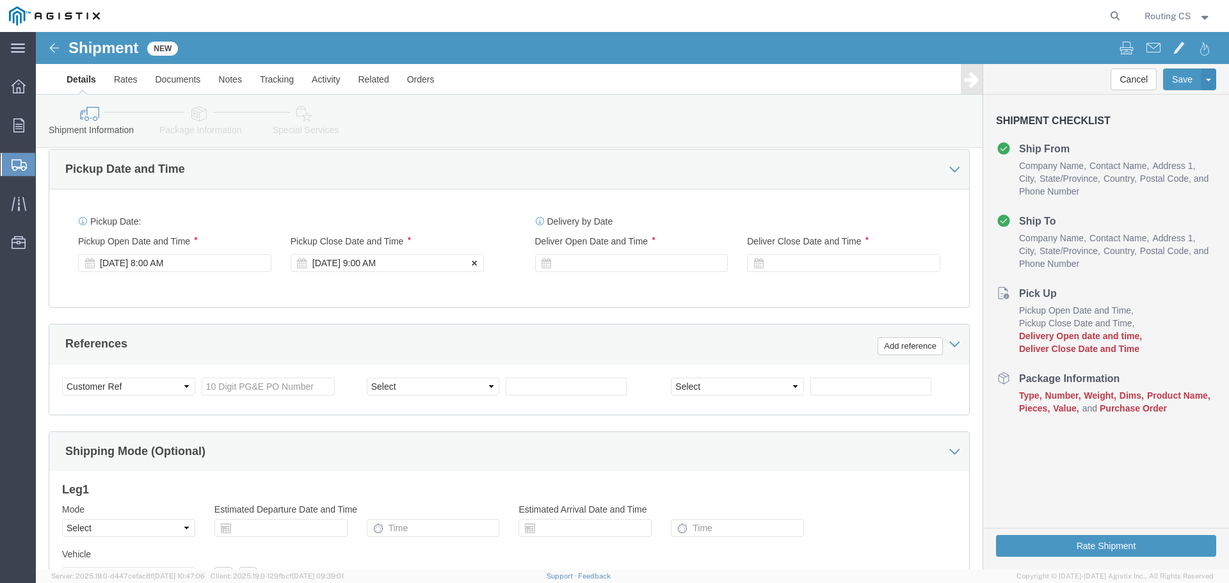
click div "[DATE] 9:00 AM"
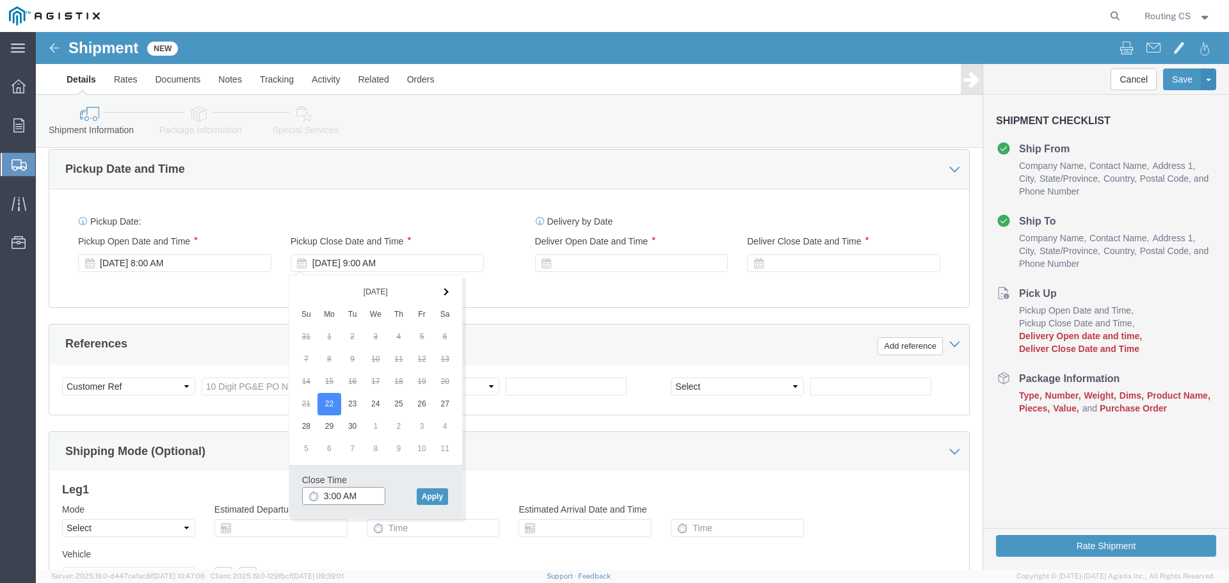
click input "3:00 AM"
type input "3:00 pm"
click button "Apply"
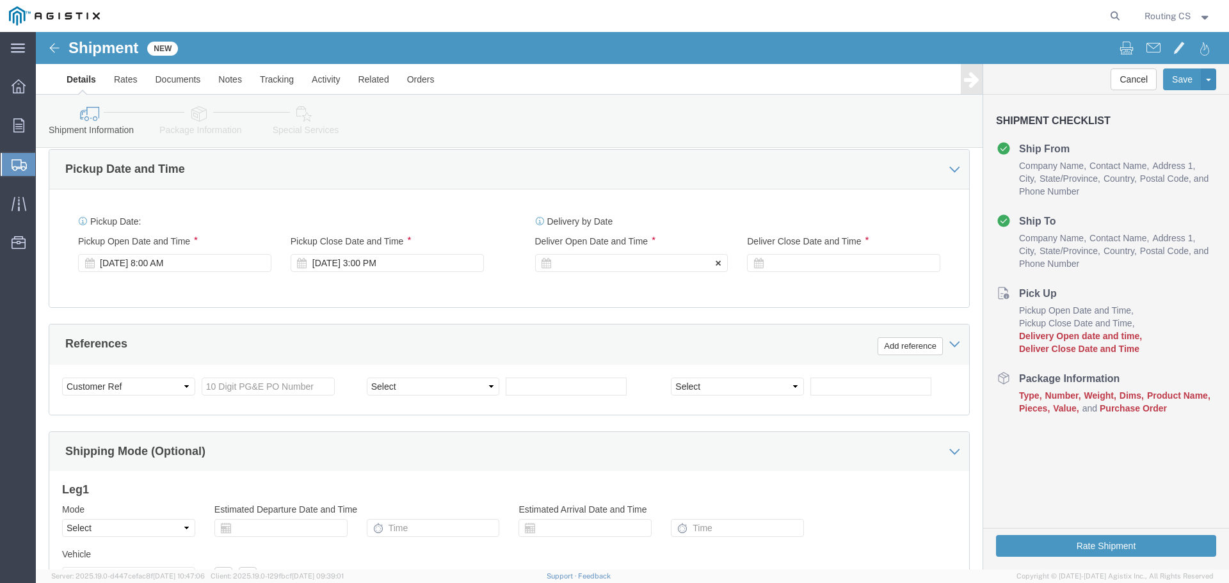
click div
click input "4:00 PM"
click input "8:00 PM"
type input "8:00 am"
click button "Apply"
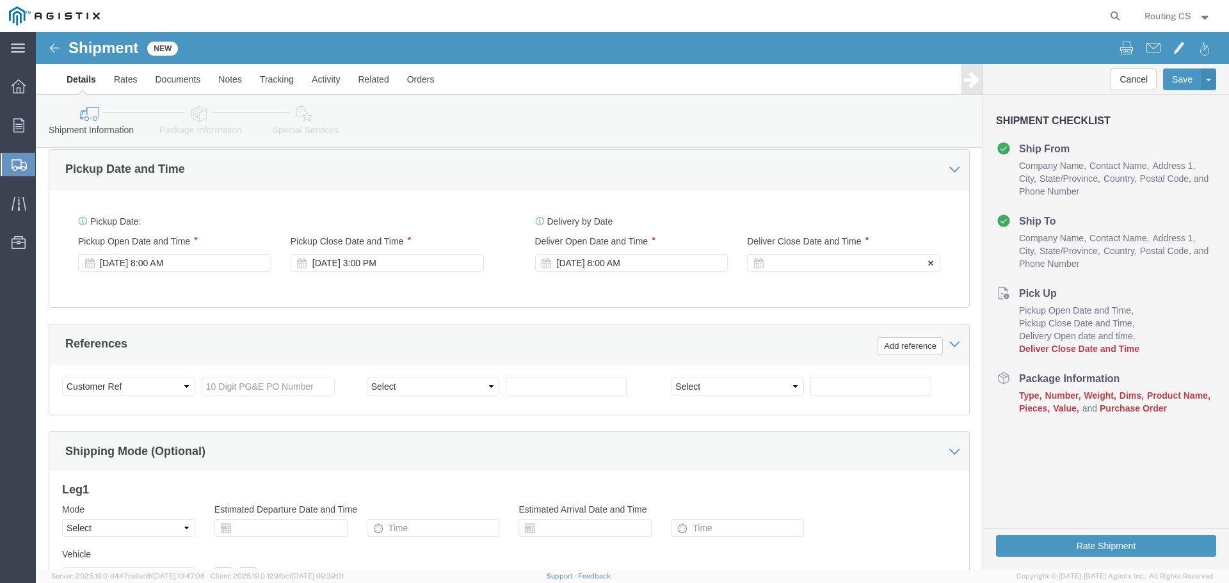
click div
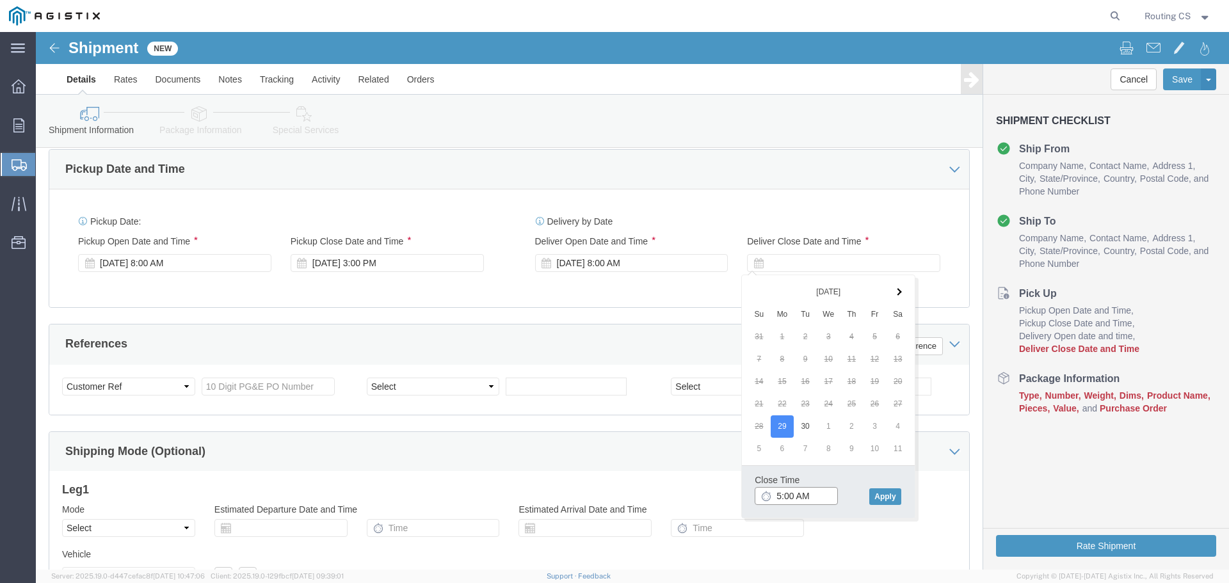
click input "5:00 AM"
type input "5:00 pm"
click button "Apply"
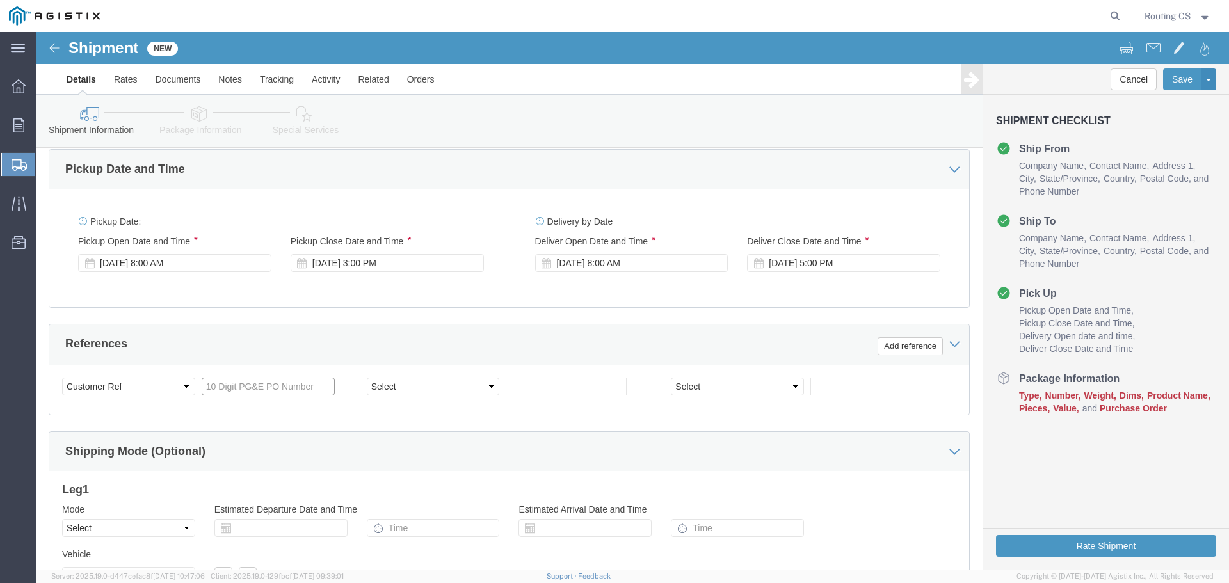
click input "text"
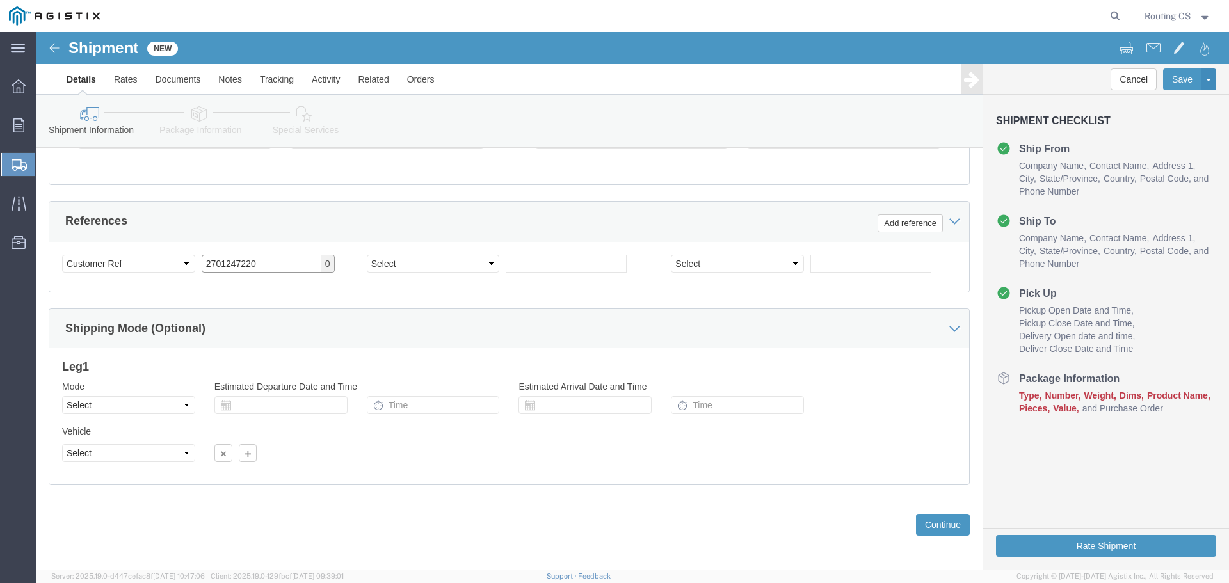
scroll to position [666, 0]
type input "2701247220"
click select "Select Air Less than Truckload Multi-Leg Ocean Freight Rail Small Parcel Truckl…"
select select "LTL"
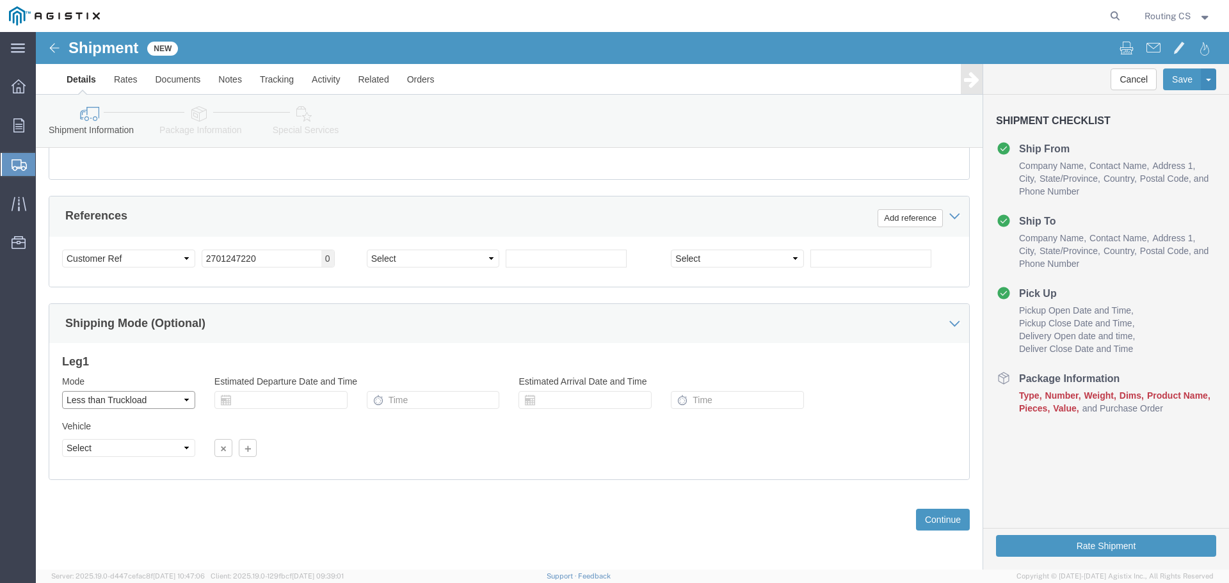
click select "Select Air Less than Truckload Multi-Leg Ocean Freight Rail Small Parcel Truckl…"
click select "Select Straight Truck"
select select "STTR"
click select "Select Straight Truck"
click button "Continue"
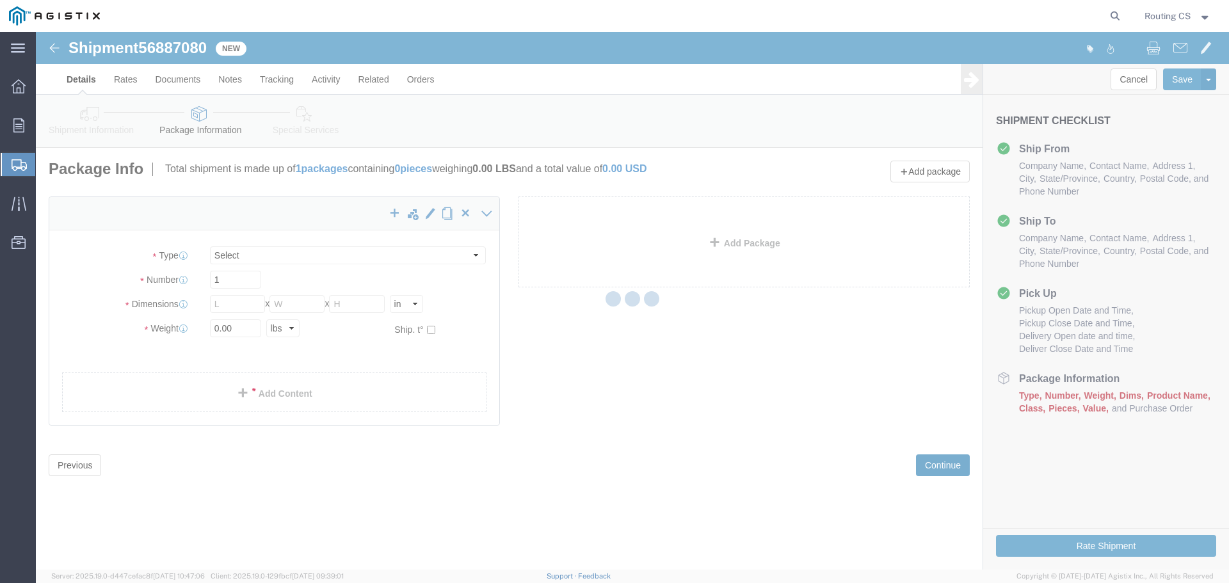
select select "CBOX"
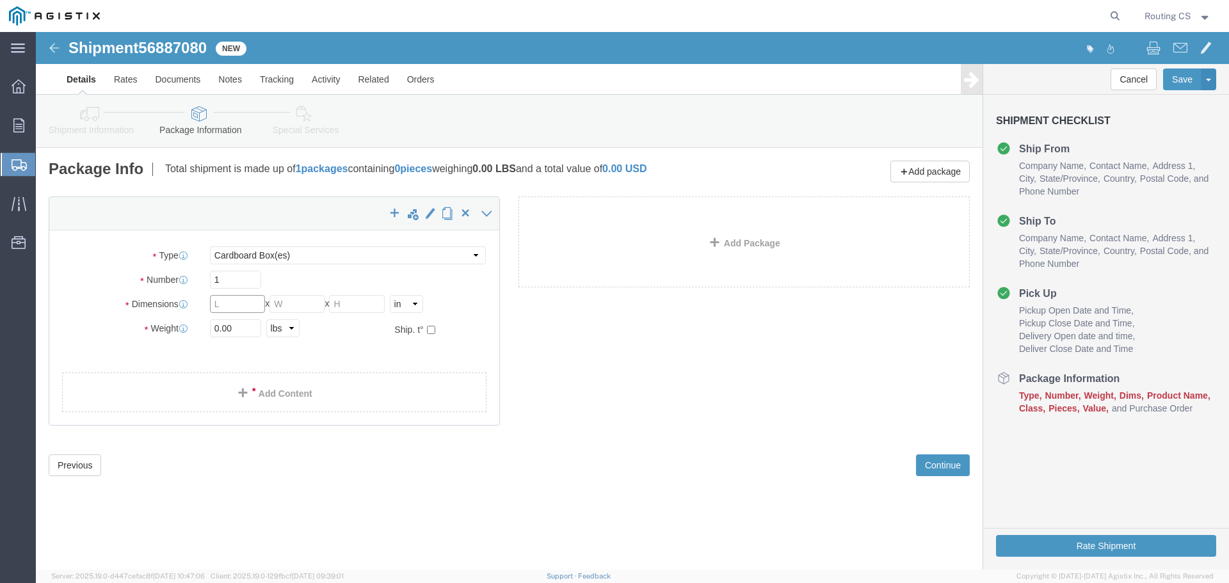
click input "text"
type input "104"
type input "23"
type input "7"
drag, startPoint x: 184, startPoint y: 296, endPoint x: 172, endPoint y: 299, distance: 12.4
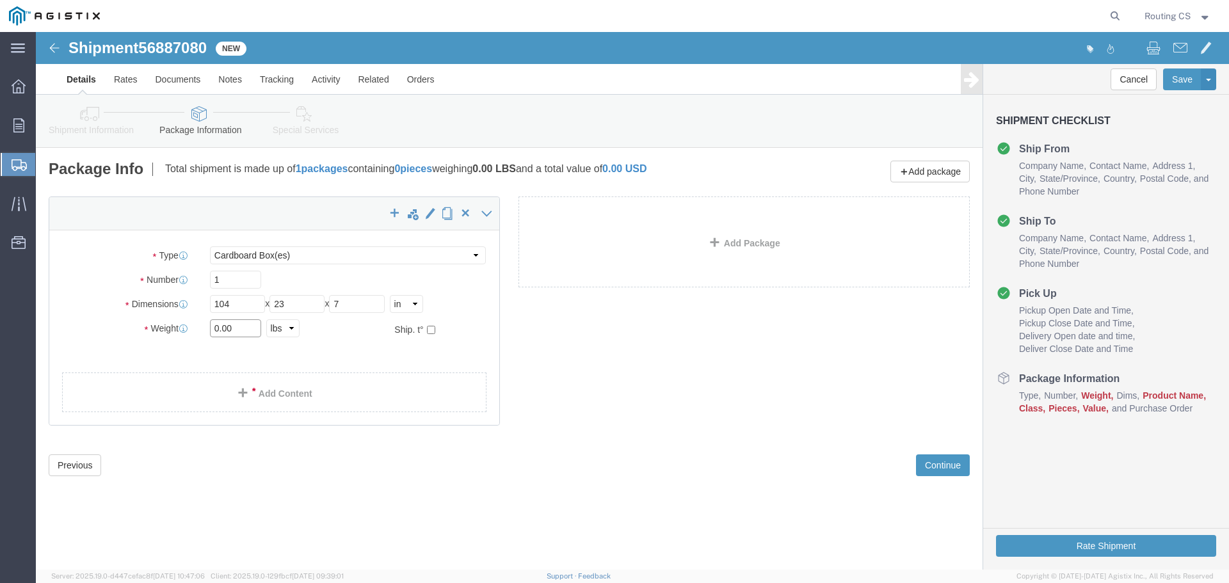
click div "0.00 Select kgs lbs"
type input "43.00"
click span
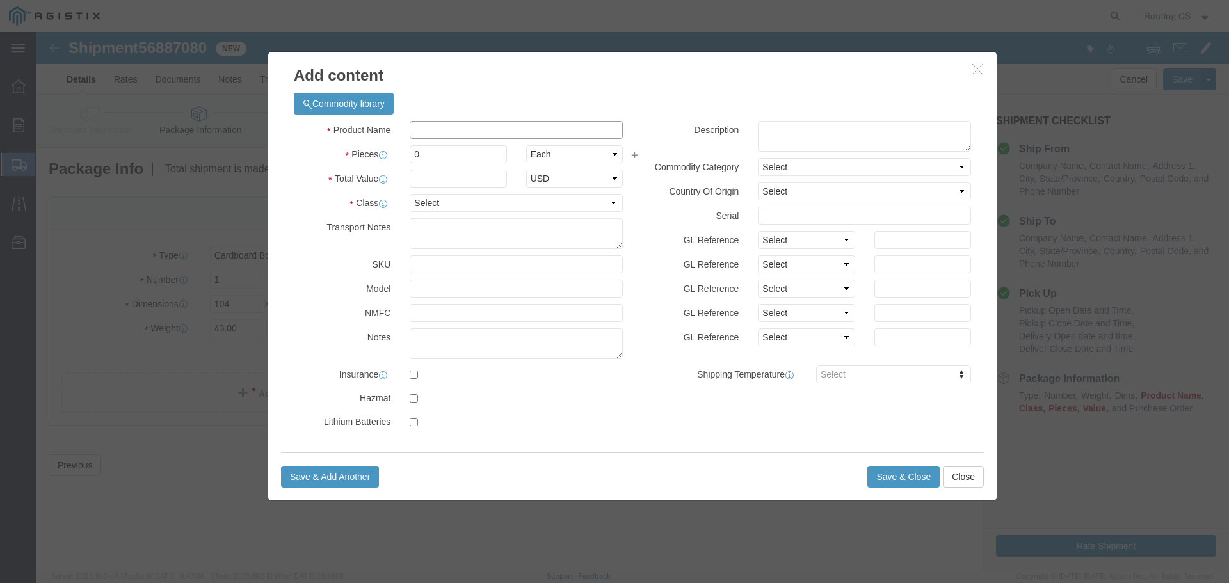
click input "text"
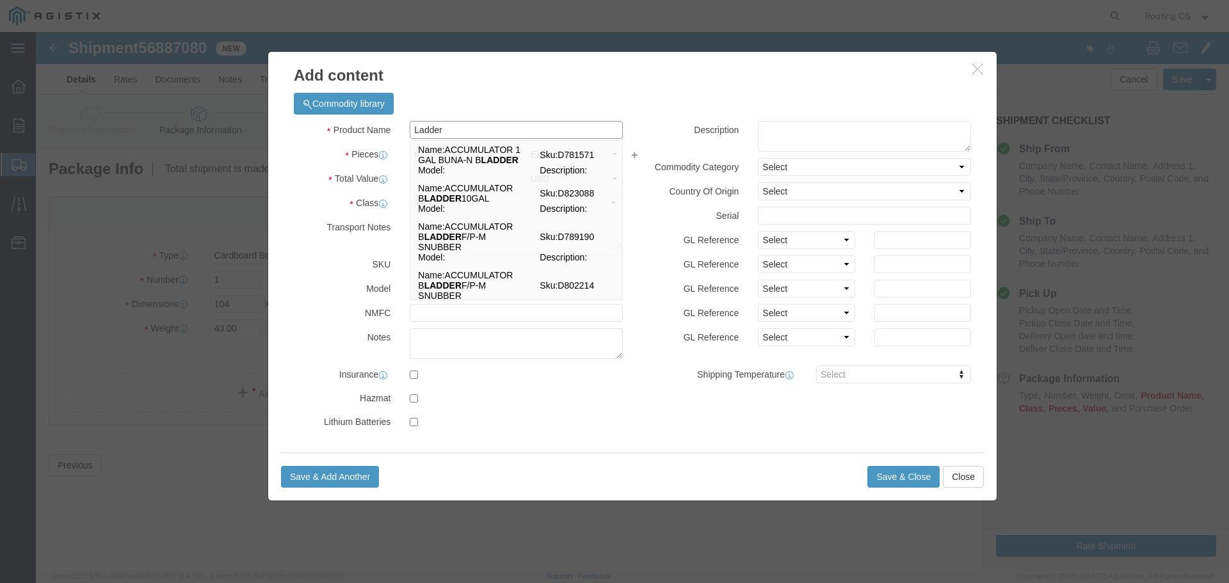
type input "Ladder"
click div "Commodity library"
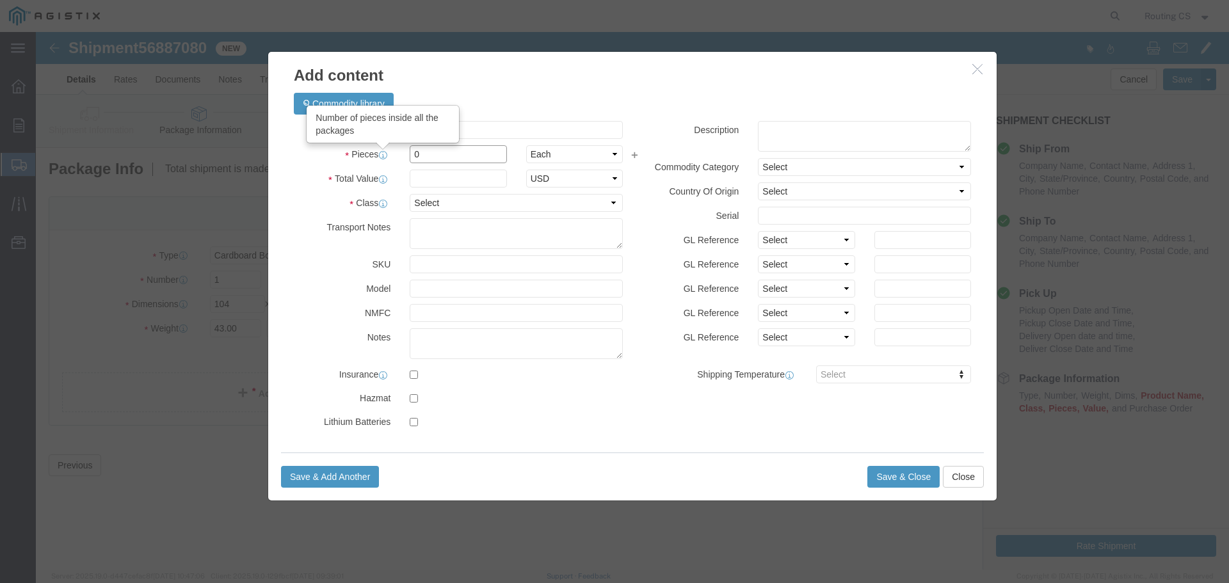
drag, startPoint x: 393, startPoint y: 122, endPoint x: 349, endPoint y: 118, distance: 44.3
click div "Pieces Number of pieces inside all the packages 0 Select Bag Barrels 100Board F…"
type input "1"
click input "text"
type input "306"
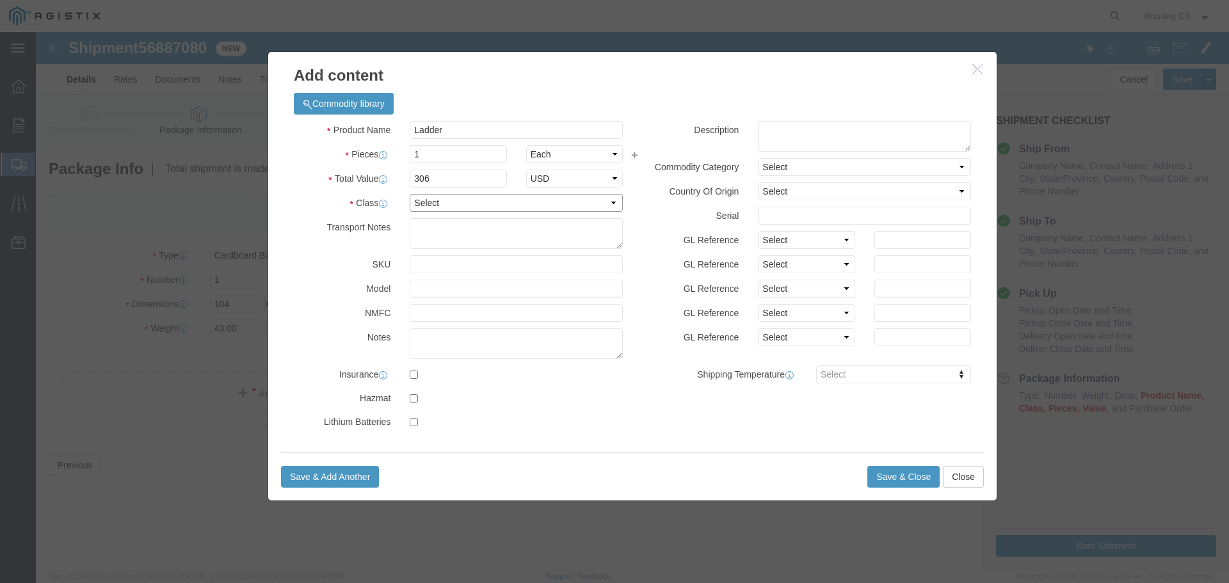
click select "Select 50 55 60 65 70 85 92.5 100 125 175 250 300 400"
select select "250"
click select "Select 50 55 60 65 70 85 92.5 100 125 175 250 300 400"
click button "Save & Close"
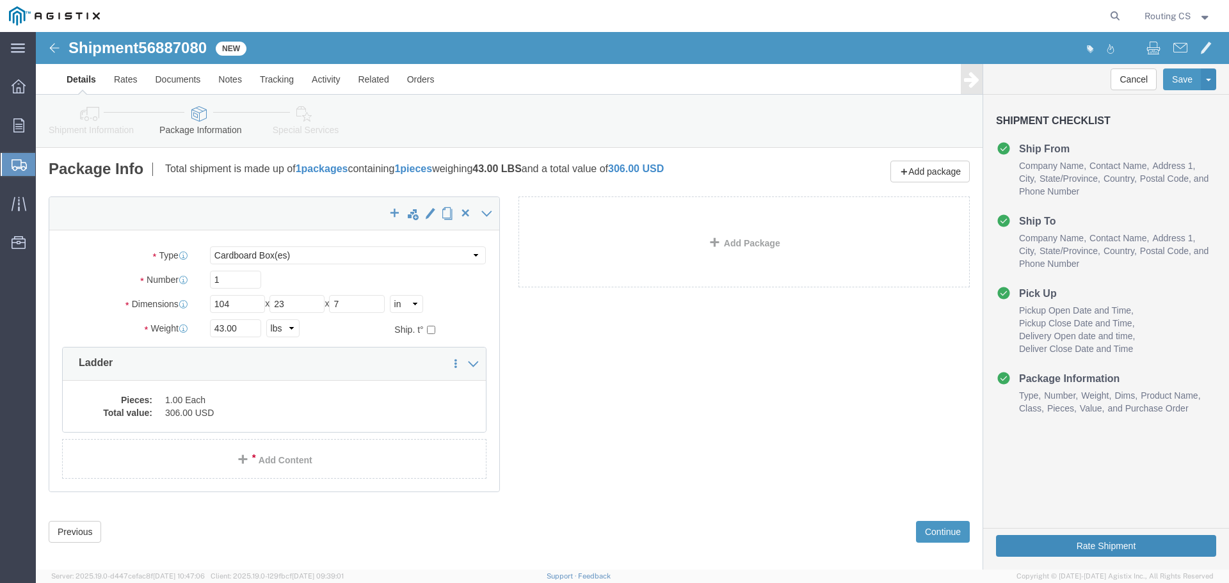
click button "Rate Shipment"
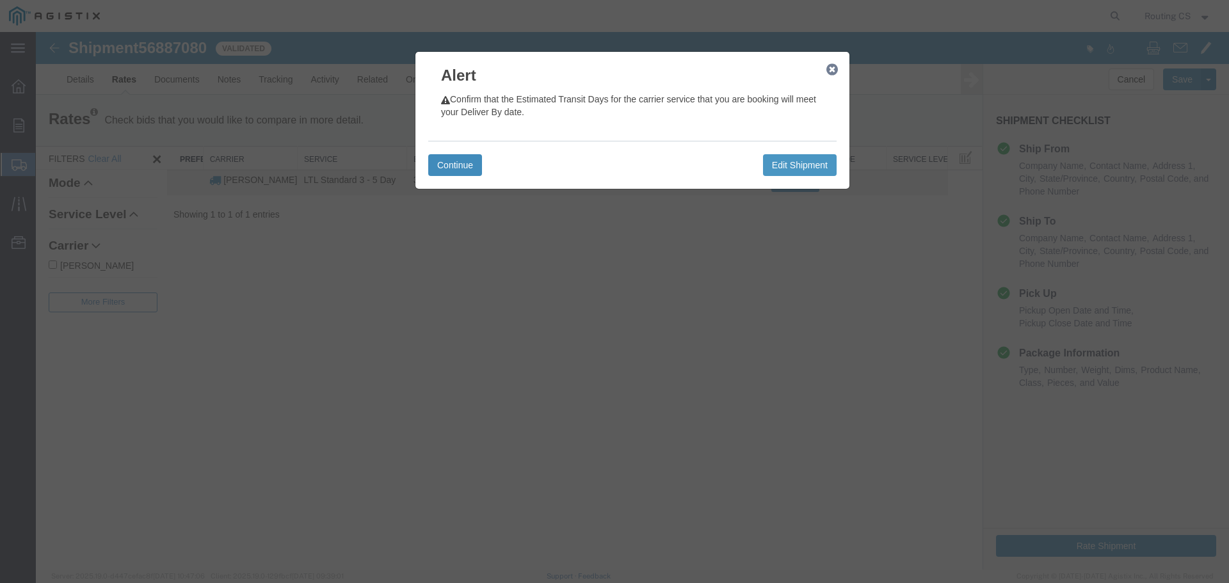
click at [445, 167] on button "Continue" at bounding box center [455, 165] width 54 height 22
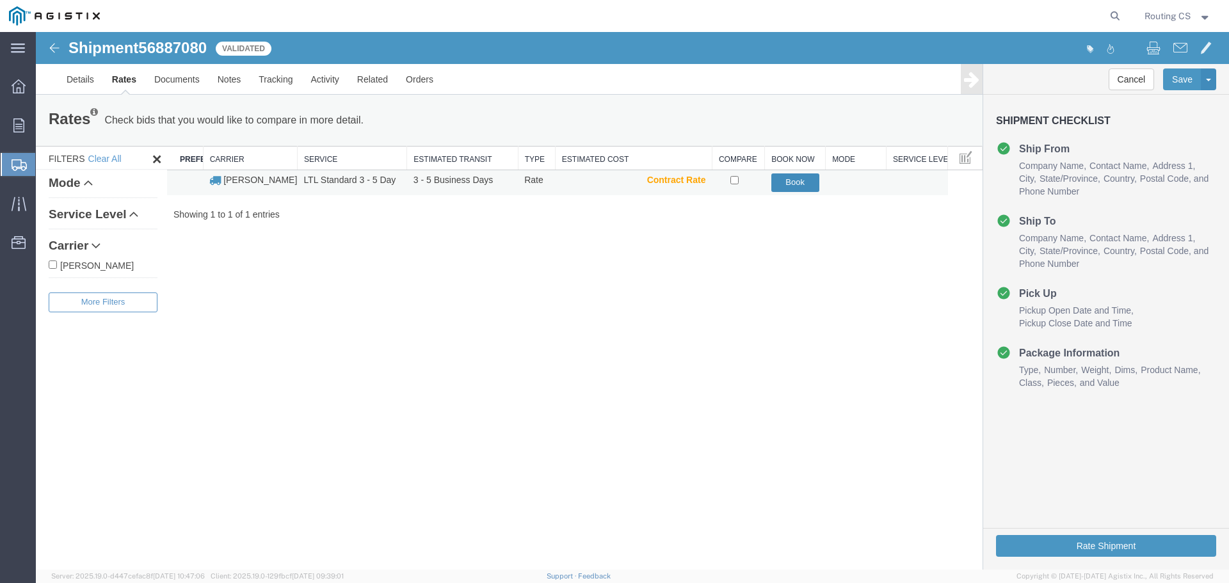
click at [787, 182] on button "Book" at bounding box center [795, 182] width 48 height 19
